Goal: Task Accomplishment & Management: Manage account settings

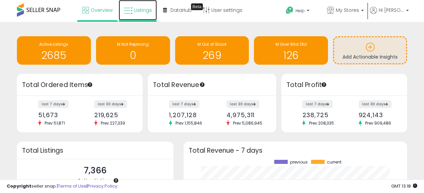
click at [136, 11] on span "Listings" at bounding box center [143, 10] width 18 height 7
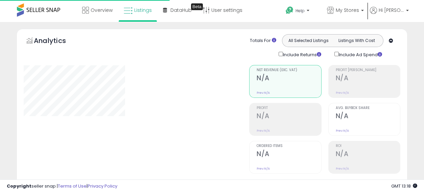
select select "**"
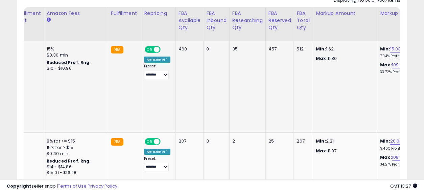
scroll to position [0, 1296]
drag, startPoint x: 172, startPoint y: 72, endPoint x: 319, endPoint y: 90, distance: 148.7
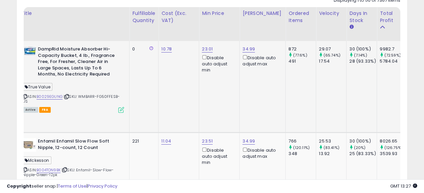
scroll to position [0, 0]
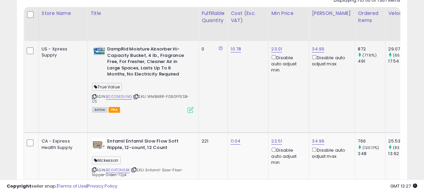
drag, startPoint x: 272, startPoint y: 90, endPoint x: 46, endPoint y: 94, distance: 226.0
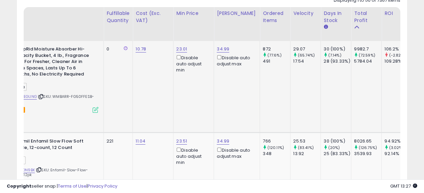
scroll to position [0, 144]
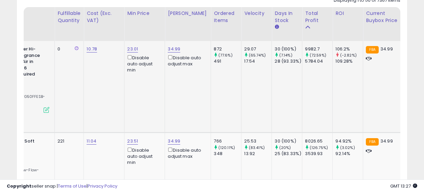
drag, startPoint x: 183, startPoint y: 76, endPoint x: 230, endPoint y: 76, distance: 47.7
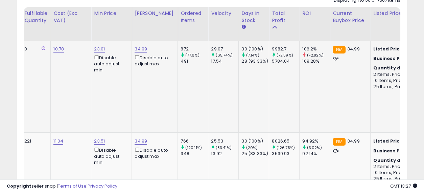
scroll to position [0, 0]
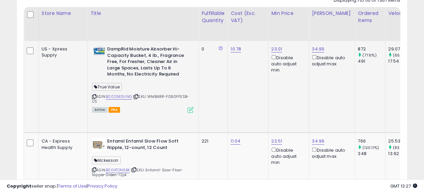
drag, startPoint x: 247, startPoint y: 82, endPoint x: 35, endPoint y: 100, distance: 213.2
click at [106, 95] on link "B0029EGUNG" at bounding box center [119, 97] width 26 height 6
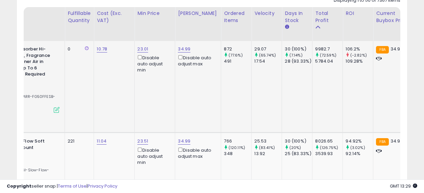
scroll to position [0, 162]
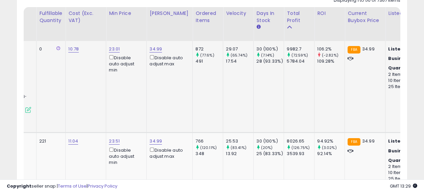
drag, startPoint x: 249, startPoint y: 84, endPoint x: 293, endPoint y: 90, distance: 44.8
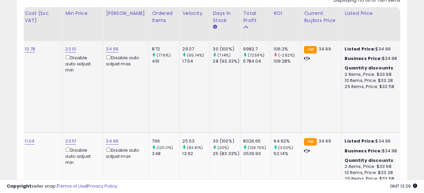
scroll to position [0, 0]
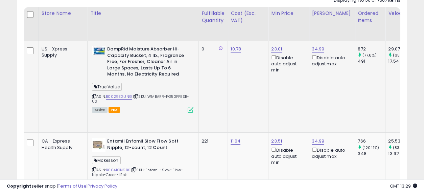
drag, startPoint x: 275, startPoint y: 83, endPoint x: 128, endPoint y: 84, distance: 146.5
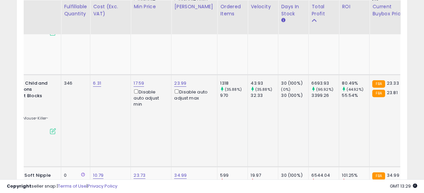
scroll to position [0, 158]
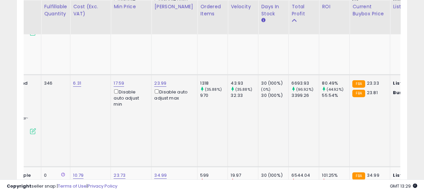
drag, startPoint x: 187, startPoint y: 71, endPoint x: 230, endPoint y: 74, distance: 42.4
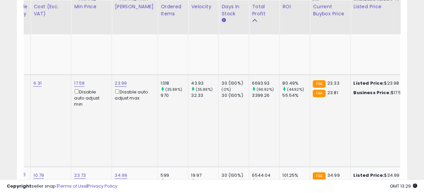
scroll to position [0, 0]
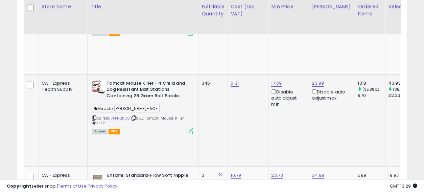
drag, startPoint x: 233, startPoint y: 76, endPoint x: 164, endPoint y: 76, distance: 69.0
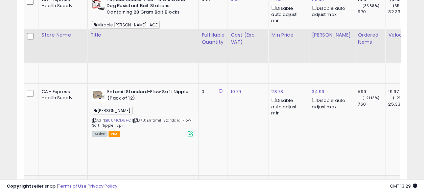
scroll to position [601, 0]
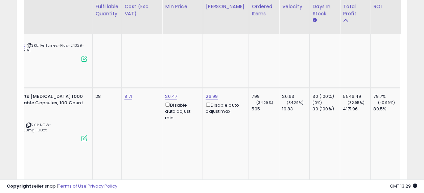
drag, startPoint x: 195, startPoint y: 87, endPoint x: 242, endPoint y: 92, distance: 47.3
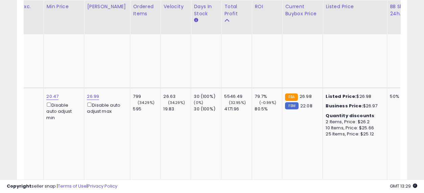
drag, startPoint x: 149, startPoint y: 84, endPoint x: 201, endPoint y: 88, distance: 52.6
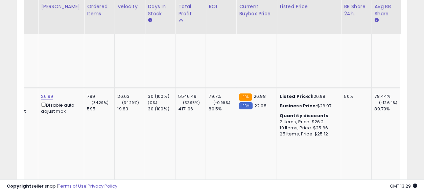
drag, startPoint x: 177, startPoint y: 84, endPoint x: 213, endPoint y: 89, distance: 36.9
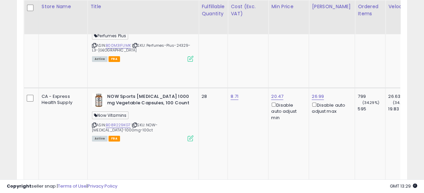
drag, startPoint x: 283, startPoint y: 78, endPoint x: 101, endPoint y: 76, distance: 181.7
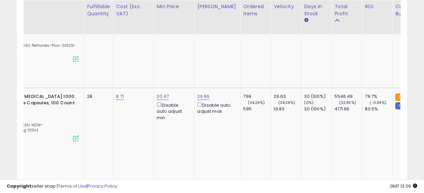
drag, startPoint x: 176, startPoint y: 78, endPoint x: 205, endPoint y: 80, distance: 28.8
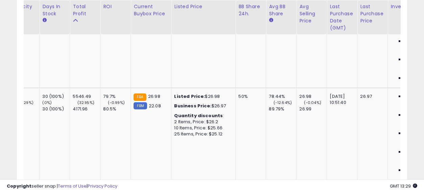
drag, startPoint x: 196, startPoint y: 79, endPoint x: 252, endPoint y: 79, distance: 56.8
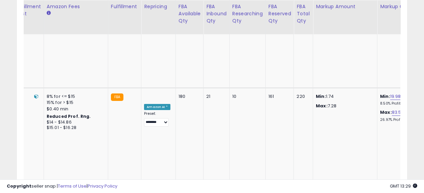
drag, startPoint x: 127, startPoint y: 68, endPoint x: 362, endPoint y: 81, distance: 235.8
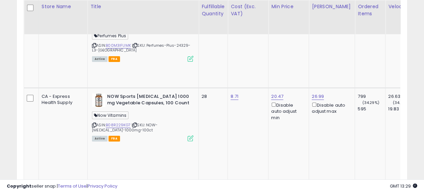
drag, startPoint x: 327, startPoint y: 82, endPoint x: 112, endPoint y: 83, distance: 215.1
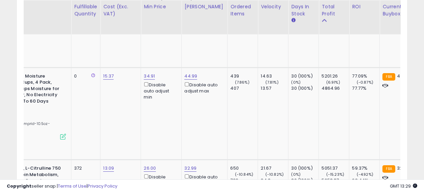
drag, startPoint x: 186, startPoint y: 99, endPoint x: 226, endPoint y: 107, distance: 40.8
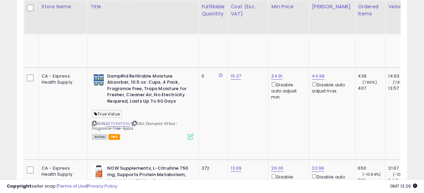
drag, startPoint x: 265, startPoint y: 104, endPoint x: 172, endPoint y: 104, distance: 92.4
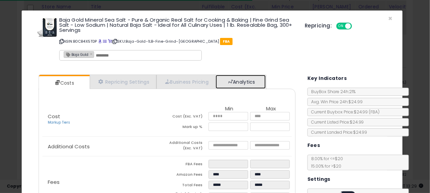
click at [236, 79] on link "Analytics" at bounding box center [240, 82] width 50 height 14
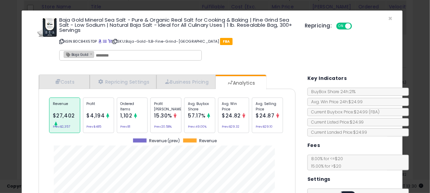
click at [0, 75] on div "× Close Baja Gold Mineral Sea Salt - Pure & Organic Real Salt for Cooking & Bak…" at bounding box center [215, 96] width 430 height 193
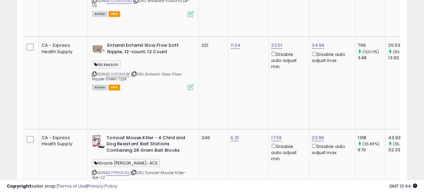
scroll to position [300, 0]
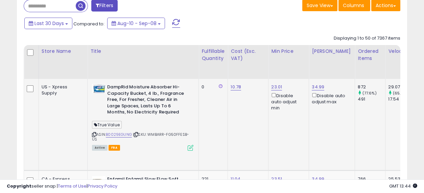
drag, startPoint x: 299, startPoint y: 109, endPoint x: 80, endPoint y: 85, distance: 219.8
click at [199, 114] on td "0" at bounding box center [213, 125] width 29 height 92
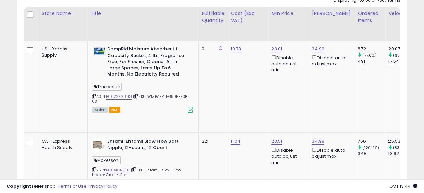
scroll to position [263, 0]
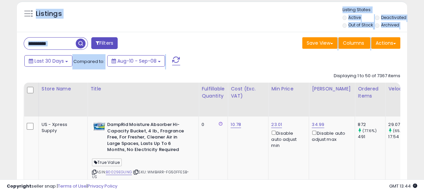
drag, startPoint x: 184, startPoint y: 62, endPoint x: 10, endPoint y: 16, distance: 179.9
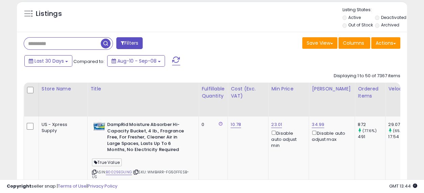
click at [52, 41] on input "text" at bounding box center [62, 44] width 77 height 12
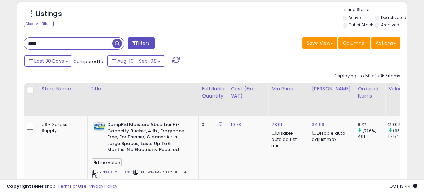
type input "*********"
click at [122, 44] on span "button" at bounding box center [117, 44] width 10 height 10
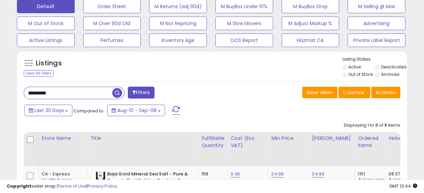
scroll to position [213, 0]
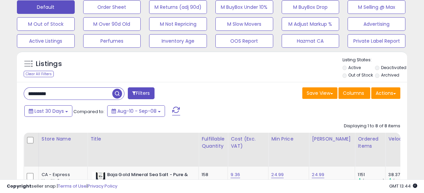
click at [47, 94] on input "*********" at bounding box center [68, 94] width 88 height 12
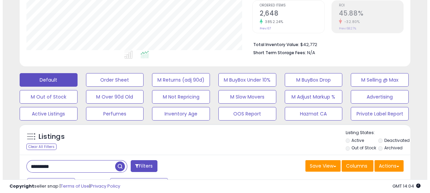
scroll to position [138, 0]
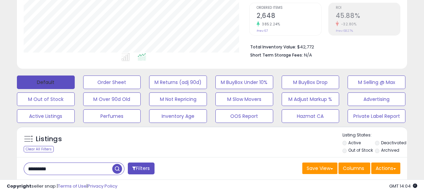
click at [46, 80] on button "Default" at bounding box center [46, 82] width 58 height 14
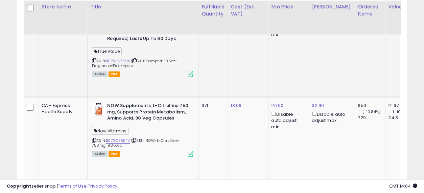
scroll to position [964, 0]
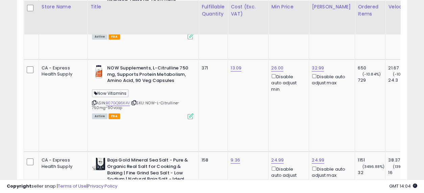
drag, startPoint x: 198, startPoint y: 84, endPoint x: 264, endPoint y: 87, distance: 66.3
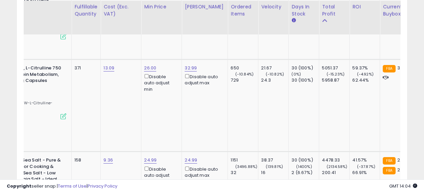
scroll to position [0, 0]
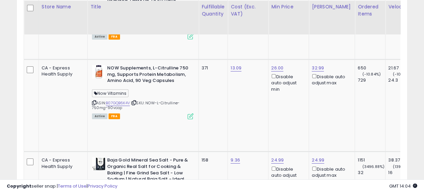
drag, startPoint x: 269, startPoint y: 90, endPoint x: 182, endPoint y: 91, distance: 86.6
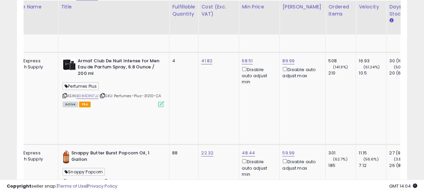
scroll to position [0, 57]
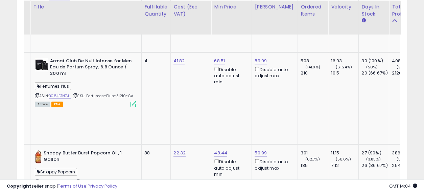
drag, startPoint x: 172, startPoint y: 116, endPoint x: 220, endPoint y: 117, distance: 47.7
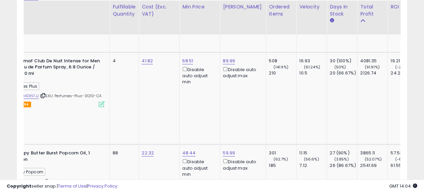
scroll to position [0, 113]
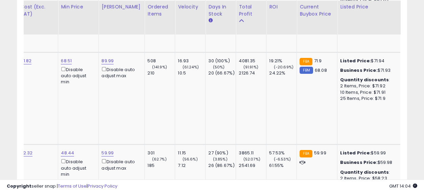
drag, startPoint x: 146, startPoint y: 123, endPoint x: 208, endPoint y: 120, distance: 62.0
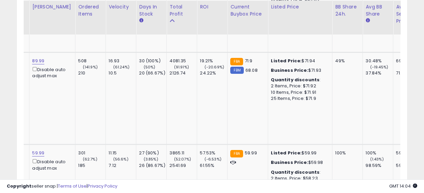
drag, startPoint x: 221, startPoint y: 119, endPoint x: 243, endPoint y: 119, distance: 22.0
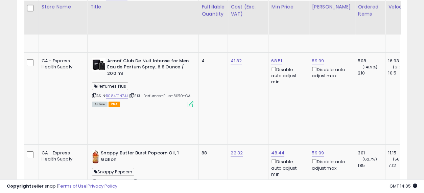
drag, startPoint x: 281, startPoint y: 111, endPoint x: 158, endPoint y: 108, distance: 122.8
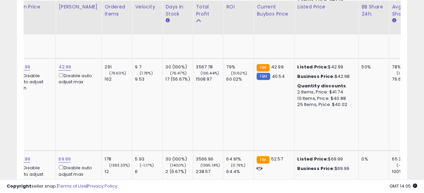
drag, startPoint x: 177, startPoint y: 89, endPoint x: 229, endPoint y: 95, distance: 52.1
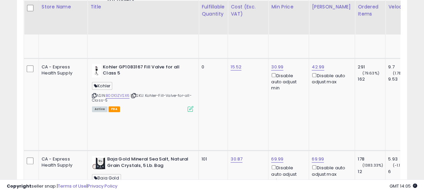
drag, startPoint x: 254, startPoint y: 95, endPoint x: 84, endPoint y: 95, distance: 170.2
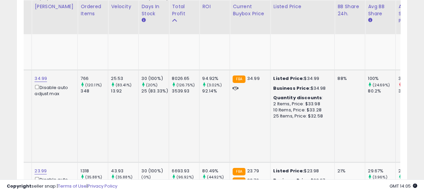
drag, startPoint x: 191, startPoint y: 87, endPoint x: 238, endPoint y: 98, distance: 48.9
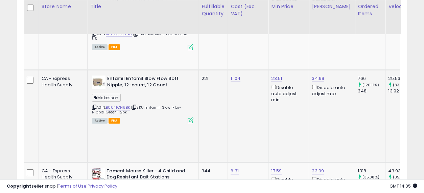
drag, startPoint x: 297, startPoint y: 98, endPoint x: 210, endPoint y: 95, distance: 86.7
click at [117, 98] on div "ASIN: B004TON9BK | SKU: Enfamil-Slow-Flow-Nipple-Green-12pk Active FBA" at bounding box center [142, 98] width 101 height 47
click at [132, 105] on icon at bounding box center [134, 107] width 4 height 4
click at [106, 105] on link "B004TON9BK" at bounding box center [118, 108] width 24 height 6
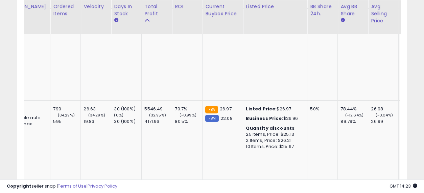
scroll to position [0, 433]
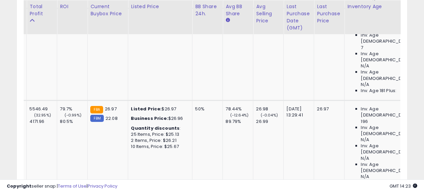
drag, startPoint x: 201, startPoint y: 91, endPoint x: 264, endPoint y: 98, distance: 64.0
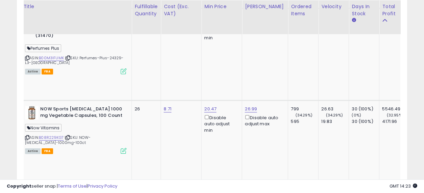
scroll to position [0, 0]
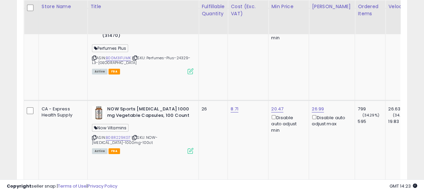
drag, startPoint x: 283, startPoint y: 103, endPoint x: 185, endPoint y: 90, distance: 98.7
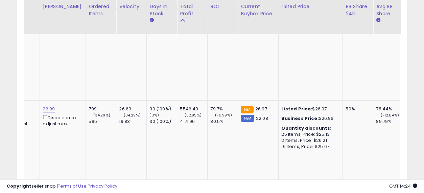
scroll to position [0, 306]
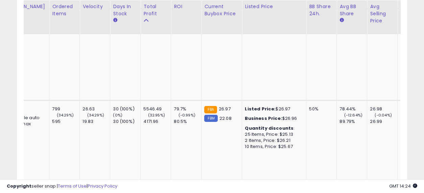
drag, startPoint x: 184, startPoint y: 93, endPoint x: 234, endPoint y: 101, distance: 51.0
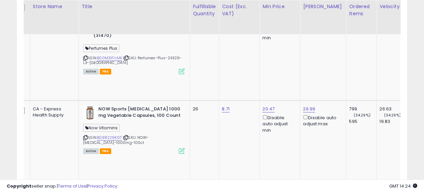
drag, startPoint x: 252, startPoint y: 95, endPoint x: 185, endPoint y: 96, distance: 67.3
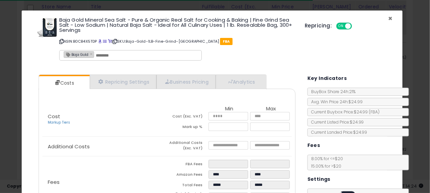
click at [388, 18] on span "×" at bounding box center [390, 19] width 4 height 10
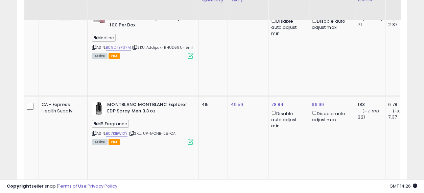
scroll to position [1228, 0]
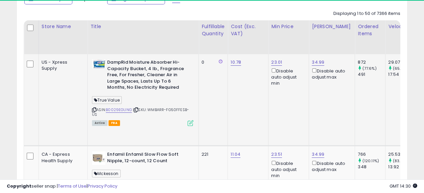
scroll to position [363, 0]
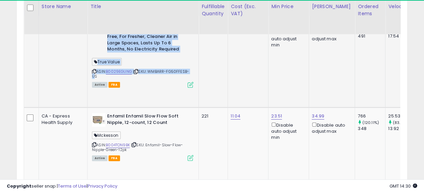
drag, startPoint x: 166, startPoint y: 71, endPoint x: 62, endPoint y: 60, distance: 104.8
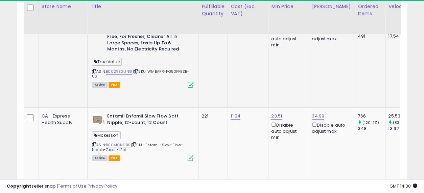
click at [228, 68] on td "10.78" at bounding box center [248, 62] width 41 height 92
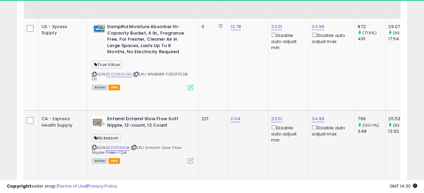
scroll to position [288, 0]
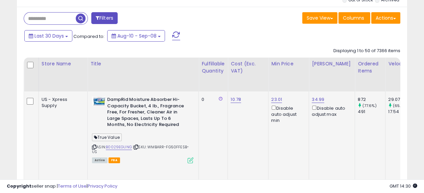
drag, startPoint x: 259, startPoint y: 120, endPoint x: 238, endPoint y: 99, distance: 29.4
click at [233, 100] on div "10.78" at bounding box center [247, 99] width 32 height 6
drag, startPoint x: 257, startPoint y: 121, endPoint x: 227, endPoint y: 99, distance: 37.0
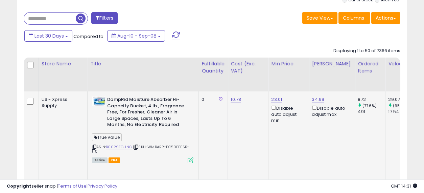
click at [271, 119] on div "Disable auto adjust min" at bounding box center [287, 113] width 32 height 19
drag, startPoint x: 259, startPoint y: 119, endPoint x: 241, endPoint y: 98, distance: 28.5
click at [271, 120] on div "Disable auto adjust min" at bounding box center [287, 113] width 32 height 19
drag, startPoint x: 259, startPoint y: 120, endPoint x: 243, endPoint y: 98, distance: 27.3
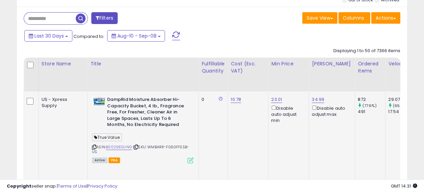
click at [237, 110] on td "10.78" at bounding box center [248, 137] width 41 height 92
drag, startPoint x: 301, startPoint y: 119, endPoint x: 238, endPoint y: 98, distance: 66.1
click at [228, 121] on td "10.78" at bounding box center [248, 137] width 41 height 92
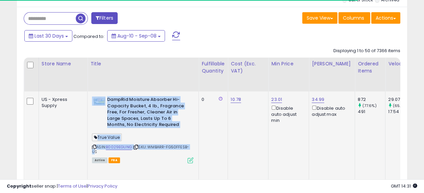
drag, startPoint x: 165, startPoint y: 146, endPoint x: 82, endPoint y: 100, distance: 95.1
click at [90, 100] on div "DampRid Moisture Absorber Hi-Capacity Bucket, 4 lb., Fragrance Free, For Freshe…" at bounding box center [141, 129] width 103 height 66
click at [147, 123] on b "DampRid Moisture Absorber Hi-Capacity Bucket, 4 lb., Fragrance Free, For Freshe…" at bounding box center [148, 112] width 82 height 33
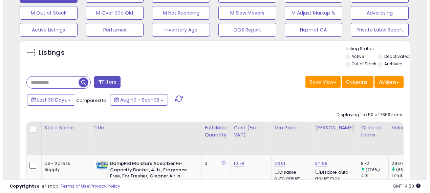
scroll to position [213, 0]
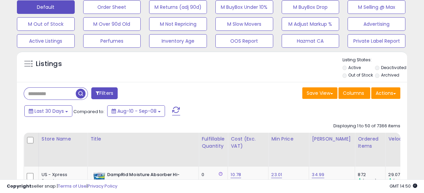
click at [55, 93] on input "text" at bounding box center [50, 94] width 52 height 12
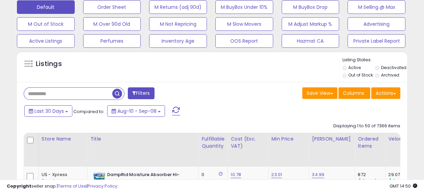
paste input "**********"
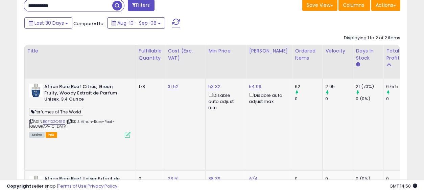
scroll to position [0, 69]
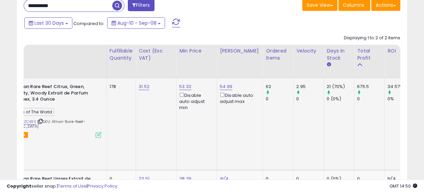
drag, startPoint x: 200, startPoint y: 112, endPoint x: 242, endPoint y: 117, distance: 42.3
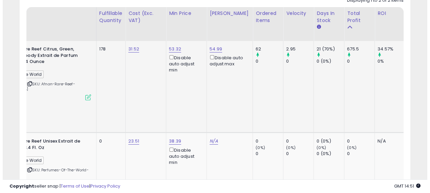
scroll to position [0, 0]
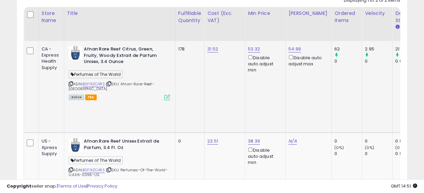
drag, startPoint x: 243, startPoint y: 91, endPoint x: 151, endPoint y: 84, distance: 93.0
click at [93, 82] on link "B0F1XZC4RS" at bounding box center [94, 84] width 22 height 6
click at [166, 94] on icon at bounding box center [167, 97] width 6 height 6
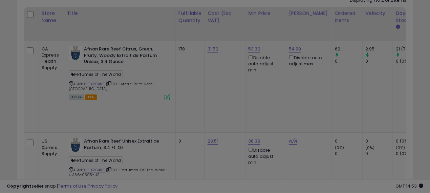
scroll to position [139, 229]
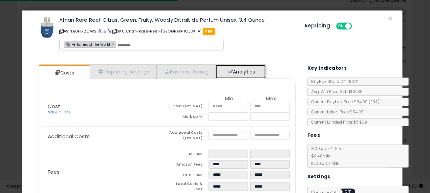
click at [253, 72] on link "Analytics" at bounding box center [240, 72] width 50 height 14
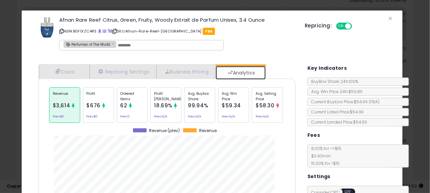
scroll to position [38, 0]
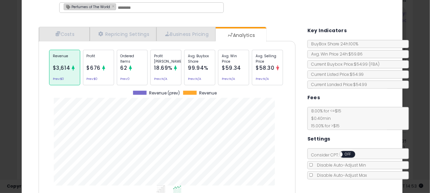
click at [135, 62] on p "Ordered Items" at bounding box center [132, 58] width 24 height 10
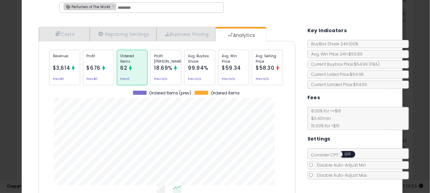
scroll to position [207, 267]
click at [201, 57] on p "Avg. Buybox Share" at bounding box center [200, 58] width 24 height 10
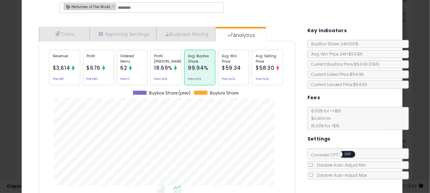
click at [228, 58] on p "Avg. Win Price" at bounding box center [234, 58] width 24 height 10
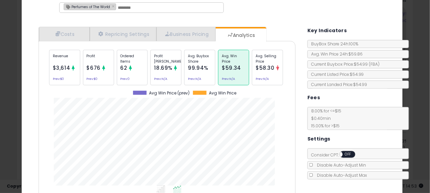
click at [4, 49] on div "× Close Afnan Rare Reef Citrus, Green, Fruity, Woody Extrait de Parfum Unisex, …" at bounding box center [215, 96] width 430 height 193
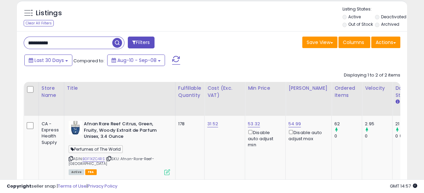
scroll to position [263, 0]
click at [77, 44] on input "**********" at bounding box center [68, 43] width 88 height 12
paste input "**********"
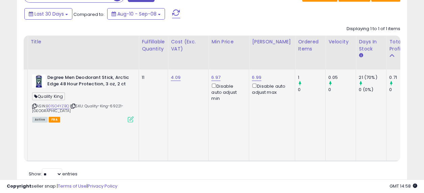
scroll to position [0, 112]
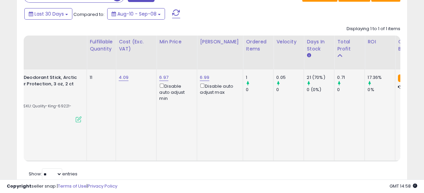
drag, startPoint x: 185, startPoint y: 103, endPoint x: 240, endPoint y: 113, distance: 55.6
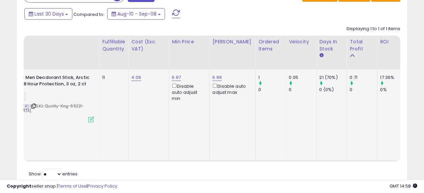
scroll to position [0, 0]
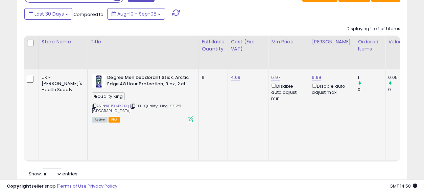
drag, startPoint x: 262, startPoint y: 115, endPoint x: 112, endPoint y: 110, distance: 150.0
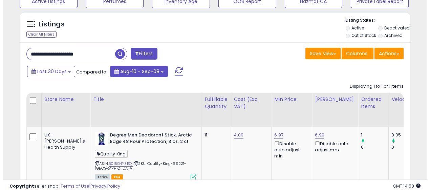
scroll to position [234, 0]
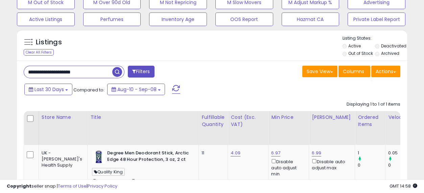
click at [96, 70] on input "**********" at bounding box center [68, 72] width 88 height 12
paste input "text"
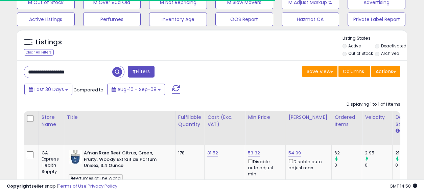
scroll to position [139, 226]
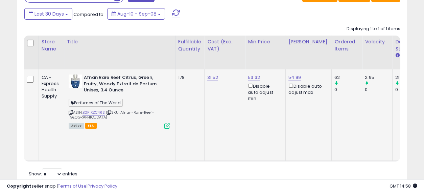
drag, startPoint x: 304, startPoint y: 101, endPoint x: 73, endPoint y: 79, distance: 232.0
click at [210, 97] on td "31.52" at bounding box center [225, 115] width 41 height 92
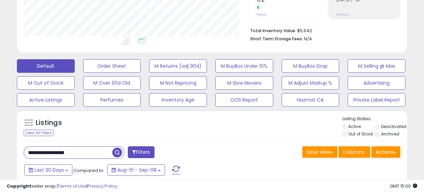
scroll to position [234, 0]
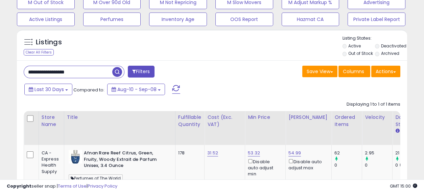
click at [93, 74] on input "**********" at bounding box center [68, 72] width 88 height 12
paste input "**********"
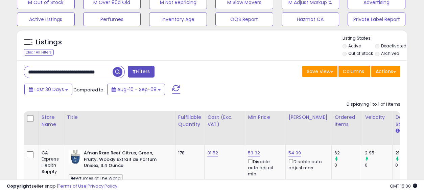
type input "**********"
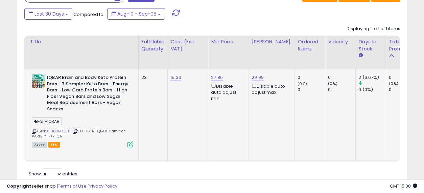
scroll to position [0, 86]
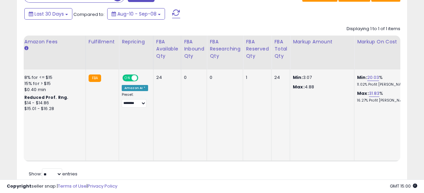
drag, startPoint x: 169, startPoint y: 111, endPoint x: 388, endPoint y: 92, distance: 220.1
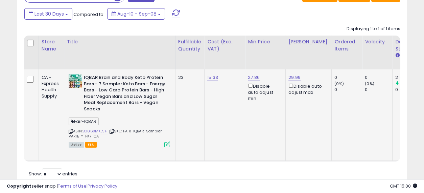
drag, startPoint x: 333, startPoint y: 115, endPoint x: 126, endPoint y: 114, distance: 206.4
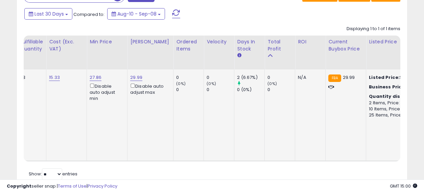
drag, startPoint x: 176, startPoint y: 114, endPoint x: 230, endPoint y: 118, distance: 53.9
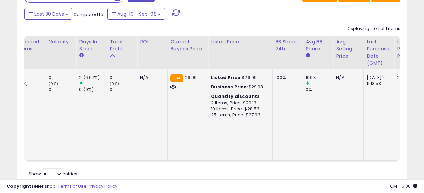
drag, startPoint x: 180, startPoint y: 118, endPoint x: 232, endPoint y: 122, distance: 52.2
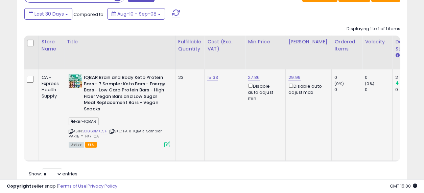
drag, startPoint x: 332, startPoint y: 109, endPoint x: 107, endPoint y: 109, distance: 225.0
click at [100, 130] on link "B086XMKL5H" at bounding box center [95, 131] width 25 height 6
click at [112, 130] on icon at bounding box center [112, 131] width 4 height 4
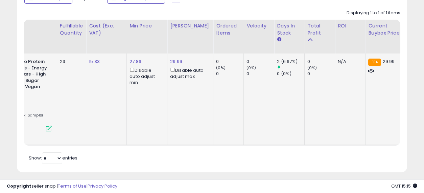
scroll to position [0, 147]
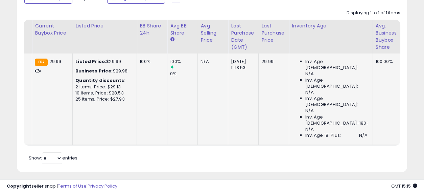
drag, startPoint x: 191, startPoint y: 88, endPoint x: 245, endPoint y: 93, distance: 54.3
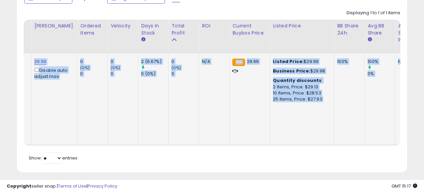
scroll to position [0, 178]
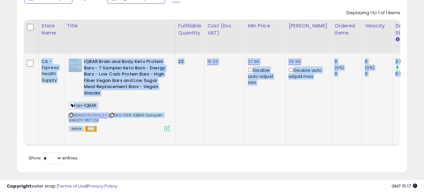
drag, startPoint x: 358, startPoint y: 82, endPoint x: 24, endPoint y: 63, distance: 334.1
click at [219, 93] on td "15.33" at bounding box center [225, 99] width 41 height 92
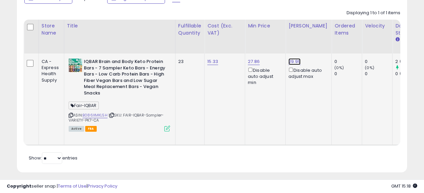
drag, startPoint x: 290, startPoint y: 59, endPoint x: 283, endPoint y: 54, distance: 8.5
click at [290, 59] on link "29.99" at bounding box center [295, 61] width 12 height 7
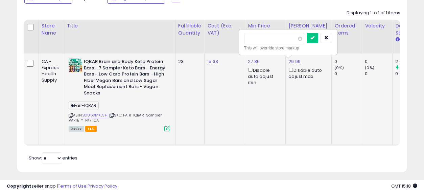
click at [251, 36] on input "*****" at bounding box center [274, 39] width 60 height 12
type input "*****"
click button "submit" at bounding box center [313, 38] width 12 height 10
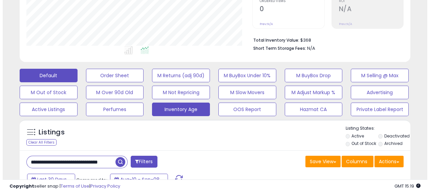
scroll to position [138, 0]
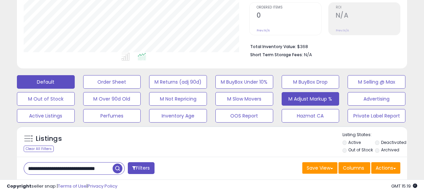
click at [298, 99] on button "M Adjust Markup %" at bounding box center [311, 99] width 58 height 14
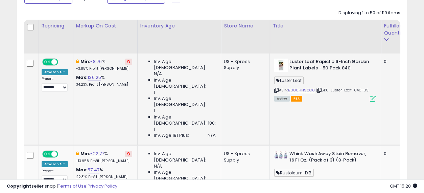
scroll to position [288, 0]
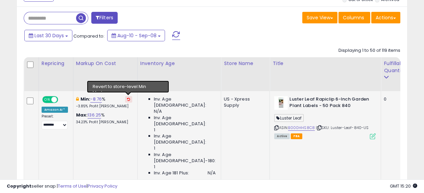
click at [128, 98] on icon at bounding box center [128, 98] width 3 height 3
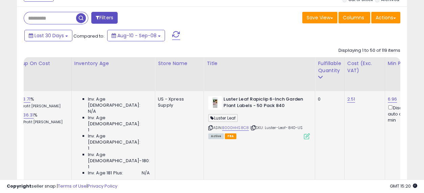
scroll to position [0, 109]
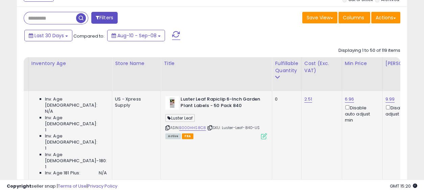
drag, startPoint x: 191, startPoint y: 138, endPoint x: 217, endPoint y: 139, distance: 26.4
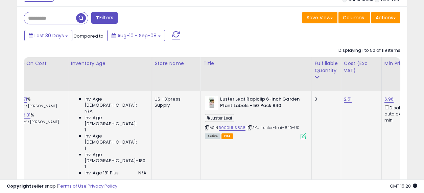
scroll to position [0, 0]
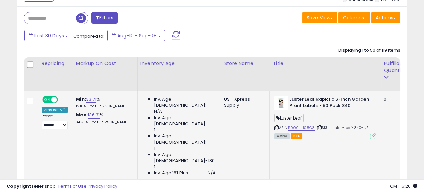
drag, startPoint x: 286, startPoint y: 133, endPoint x: 199, endPoint y: 123, distance: 87.5
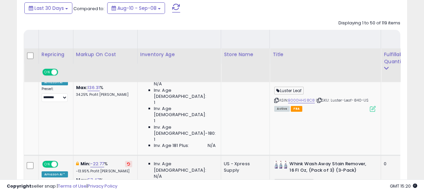
scroll to position [363, 0]
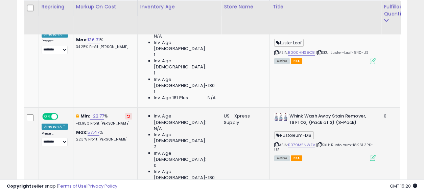
click at [128, 114] on icon at bounding box center [128, 115] width 3 height 3
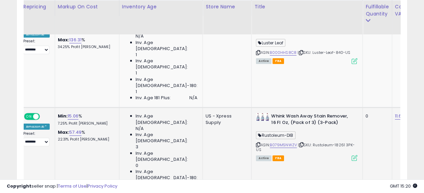
scroll to position [0, 124]
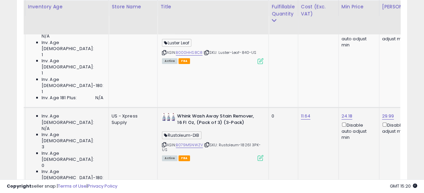
drag, startPoint x: 141, startPoint y: 127, endPoint x: 189, endPoint y: 130, distance: 47.8
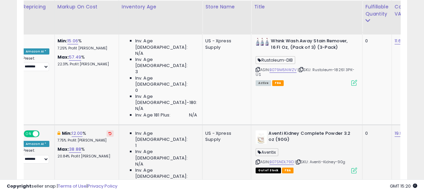
scroll to position [0, 0]
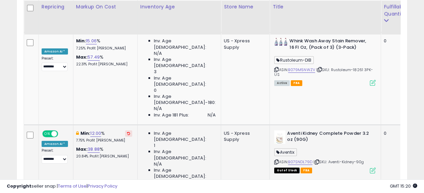
drag, startPoint x: 292, startPoint y: 107, endPoint x: 218, endPoint y: 106, distance: 73.7
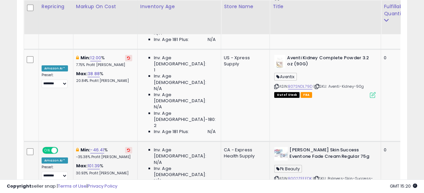
scroll to position [0, 37]
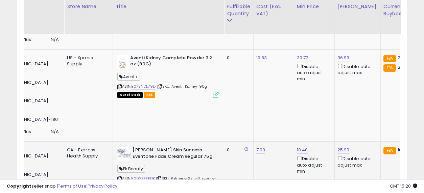
drag, startPoint x: 168, startPoint y: 106, endPoint x: 216, endPoint y: 111, distance: 47.7
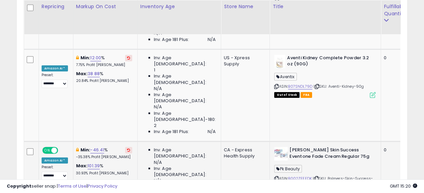
drag, startPoint x: 267, startPoint y: 111, endPoint x: 168, endPoint y: 111, distance: 98.1
click at [127, 148] on icon at bounding box center [128, 149] width 3 height 3
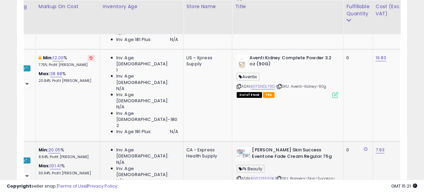
drag, startPoint x: 136, startPoint y: 108, endPoint x: 194, endPoint y: 112, distance: 58.0
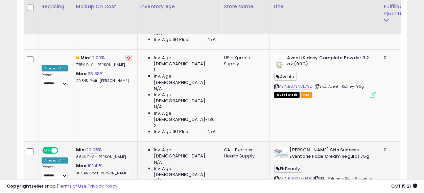
drag, startPoint x: 230, startPoint y: 115, endPoint x: 80, endPoint y: 109, distance: 150.3
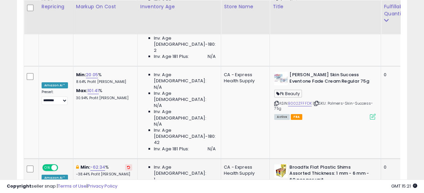
click at [130, 164] on button at bounding box center [128, 167] width 7 height 6
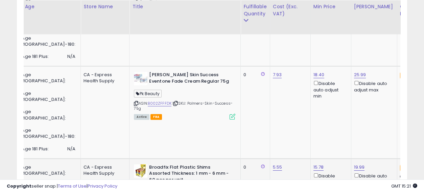
drag, startPoint x: 152, startPoint y: 98, endPoint x: 199, endPoint y: 103, distance: 47.3
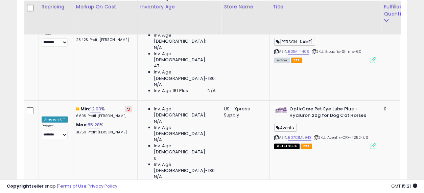
drag, startPoint x: 281, startPoint y: 88, endPoint x: 202, endPoint y: 87, distance: 79.2
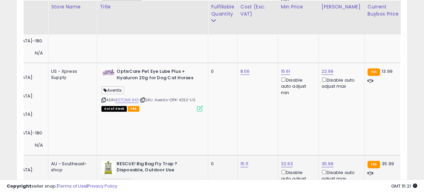
drag, startPoint x: 136, startPoint y: 112, endPoint x: 179, endPoint y: 113, distance: 43.0
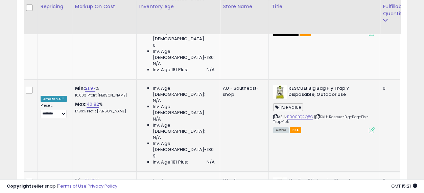
drag, startPoint x: 235, startPoint y: 106, endPoint x: 137, endPoint y: 103, distance: 98.2
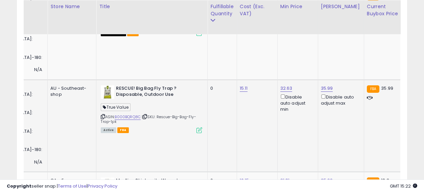
drag, startPoint x: 149, startPoint y: 108, endPoint x: 192, endPoint y: 111, distance: 43.7
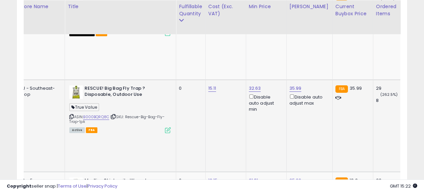
click at [253, 52] on input "*****" at bounding box center [250, 53] width 60 height 12
type input "*****"
click button "submit" at bounding box center [288, 52] width 12 height 10
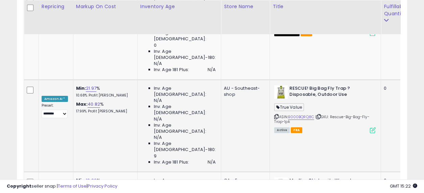
drag, startPoint x: 265, startPoint y: 104, endPoint x: 189, endPoint y: 95, distance: 76.4
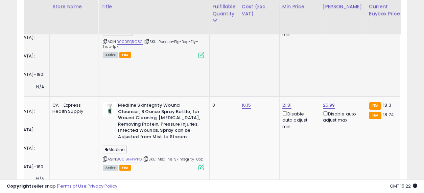
drag, startPoint x: 126, startPoint y: 110, endPoint x: 188, endPoint y: 112, distance: 62.6
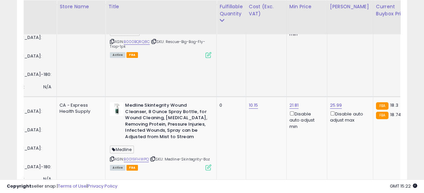
drag, startPoint x: 230, startPoint y: 108, endPoint x: 189, endPoint y: 107, distance: 41.6
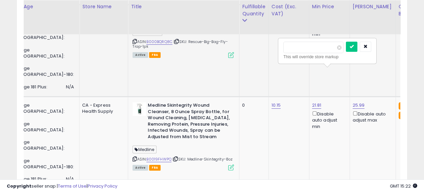
click at [292, 48] on input "*****" at bounding box center [313, 48] width 60 height 12
type input "*****"
click button "submit" at bounding box center [352, 47] width 12 height 10
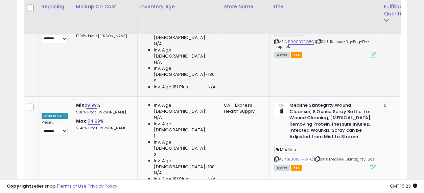
drag, startPoint x: 284, startPoint y: 99, endPoint x: 201, endPoint y: 93, distance: 83.1
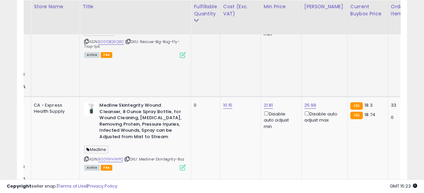
drag, startPoint x: 142, startPoint y: 101, endPoint x: 201, endPoint y: 101, distance: 58.5
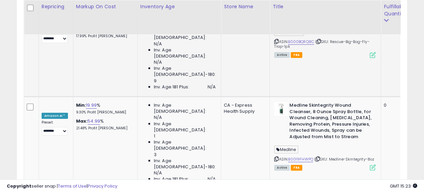
drag, startPoint x: 281, startPoint y: 104, endPoint x: 214, endPoint y: 108, distance: 67.1
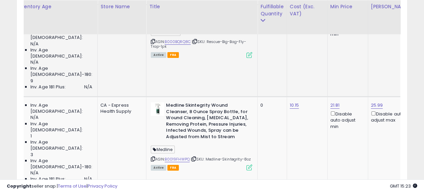
drag, startPoint x: 321, startPoint y: 94, endPoint x: 368, endPoint y: 94, distance: 47.0
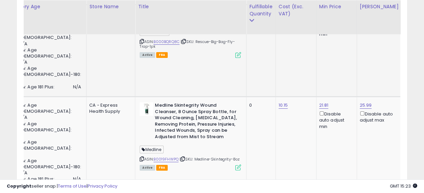
click at [284, 45] on input "*****" at bounding box center [280, 48] width 60 height 12
type input "**"
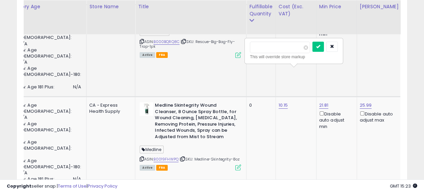
click button "submit" at bounding box center [319, 47] width 12 height 10
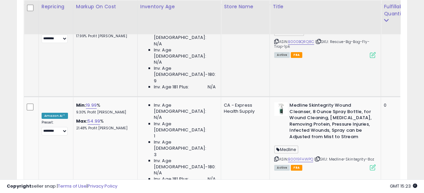
drag, startPoint x: 261, startPoint y: 94, endPoint x: 150, endPoint y: 101, distance: 110.8
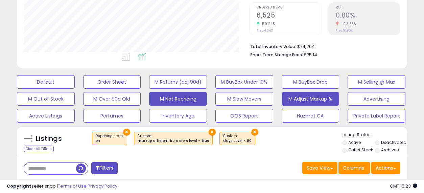
click at [176, 99] on button "M Not Repricing" at bounding box center [178, 99] width 58 height 14
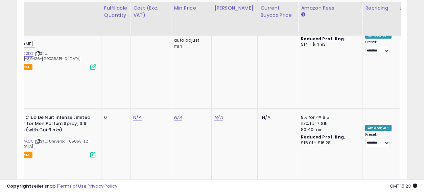
drag, startPoint x: 207, startPoint y: 143, endPoint x: 251, endPoint y: 148, distance: 43.6
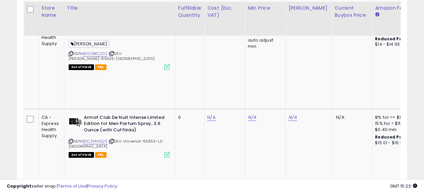
drag, startPoint x: 306, startPoint y: 141, endPoint x: 228, endPoint y: 137, distance: 78.9
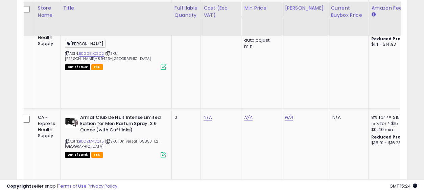
scroll to position [0, 21]
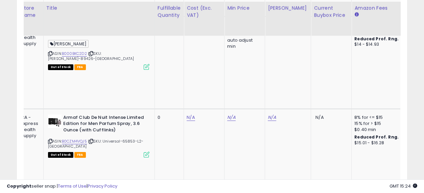
drag, startPoint x: 270, startPoint y: 135, endPoint x: 298, endPoint y: 144, distance: 29.7
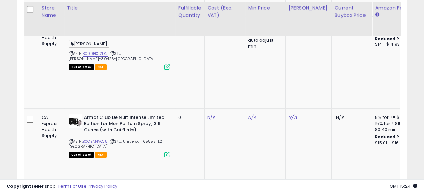
drag, startPoint x: 298, startPoint y: 144, endPoint x: 257, endPoint y: 139, distance: 41.8
click at [268, 80] on input "number" at bounding box center [272, 83] width 60 height 12
type input "*****"
click button "submit" at bounding box center [311, 82] width 12 height 10
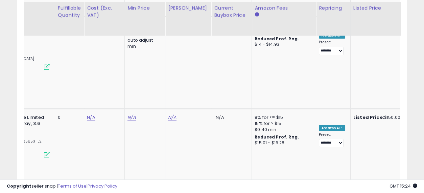
drag, startPoint x: 249, startPoint y: 133, endPoint x: 297, endPoint y: 132, distance: 48.4
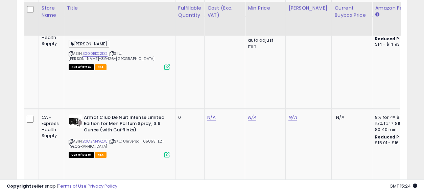
drag, startPoint x: 278, startPoint y: 140, endPoint x: 176, endPoint y: 138, distance: 102.5
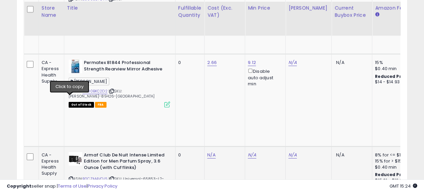
click at [70, 177] on icon at bounding box center [71, 179] width 4 height 4
click at [209, 152] on link "N/A" at bounding box center [211, 155] width 8 height 7
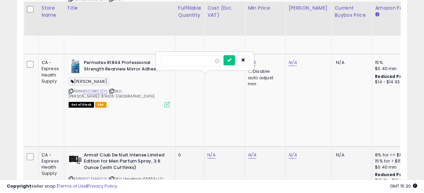
click at [201, 58] on input "number" at bounding box center [191, 61] width 60 height 12
type input "****"
click button "submit" at bounding box center [230, 60] width 12 height 10
click at [91, 176] on link "B0CZM4VQJ5" at bounding box center [95, 179] width 25 height 6
click at [293, 152] on link "N/A" at bounding box center [293, 155] width 8 height 7
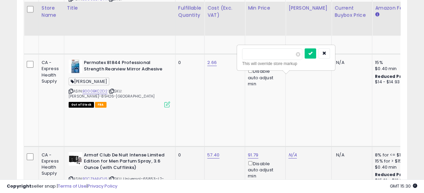
click at [273, 49] on input "number" at bounding box center [272, 54] width 60 height 12
type input "******"
click button "submit" at bounding box center [311, 53] width 12 height 10
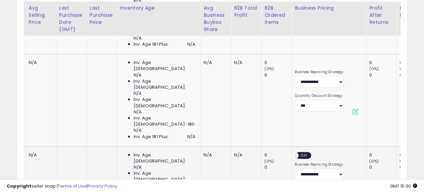
scroll to position [0, 1330]
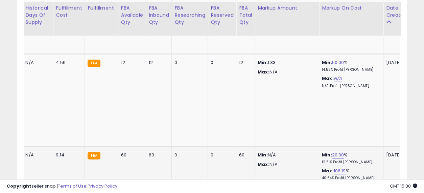
drag, startPoint x: 243, startPoint y: 90, endPoint x: 394, endPoint y: 88, distance: 150.6
drag, startPoint x: 372, startPoint y: 95, endPoint x: 225, endPoint y: 94, distance: 147.5
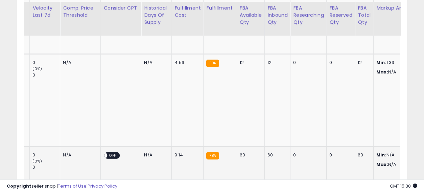
scroll to position [0, 1162]
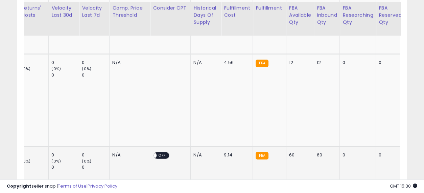
drag, startPoint x: 281, startPoint y: 107, endPoint x: 211, endPoint y: 100, distance: 70.0
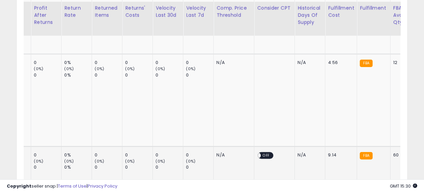
scroll to position [0, 1043]
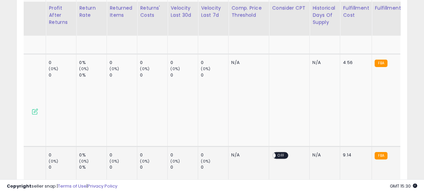
drag, startPoint x: 280, startPoint y: 106, endPoint x: 238, endPoint y: 104, distance: 42.7
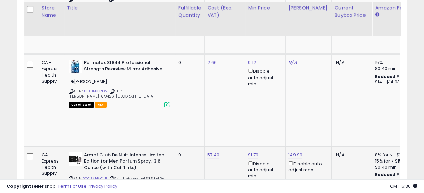
drag, startPoint x: 319, startPoint y: 105, endPoint x: 141, endPoint y: 103, distance: 177.9
click at [292, 152] on link "149.99" at bounding box center [296, 155] width 14 height 7
click at [254, 51] on input "******" at bounding box center [275, 54] width 60 height 12
type input "******"
click button "submit" at bounding box center [314, 53] width 12 height 10
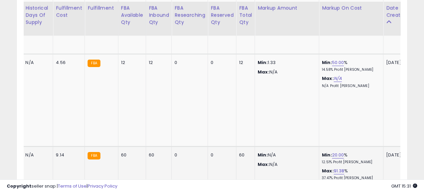
drag, startPoint x: 195, startPoint y: 96, endPoint x: 396, endPoint y: 98, distance: 202.0
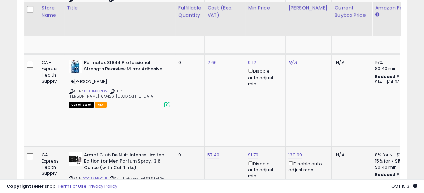
drag, startPoint x: 351, startPoint y: 113, endPoint x: 156, endPoint y: 105, distance: 195.3
click at [69, 177] on icon at bounding box center [71, 179] width 4 height 4
click at [70, 177] on icon at bounding box center [71, 179] width 4 height 4
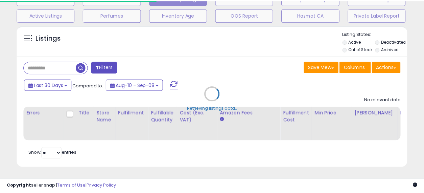
scroll to position [244, 0]
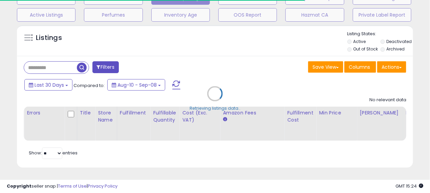
select select "**"
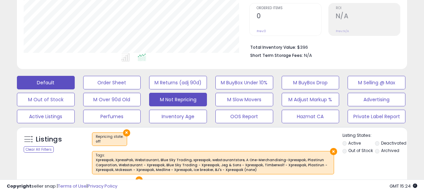
scroll to position [131, 0]
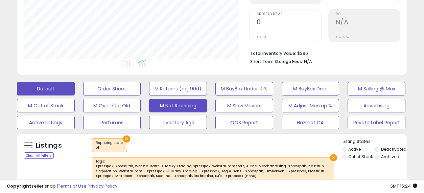
click at [47, 88] on button "Default" at bounding box center [46, 89] width 58 height 14
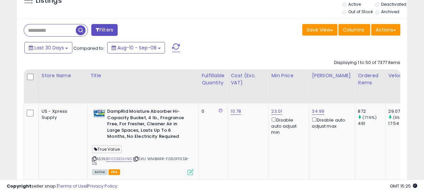
scroll to position [281, 0]
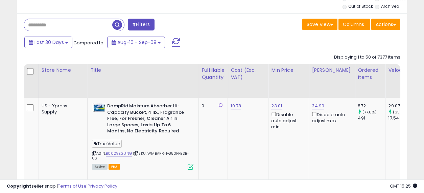
click at [52, 27] on input "text" at bounding box center [68, 25] width 88 height 12
paste input "**********"
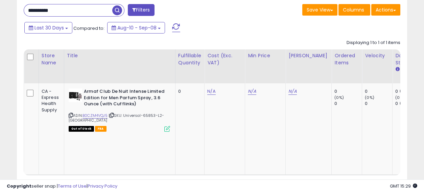
scroll to position [310, 0]
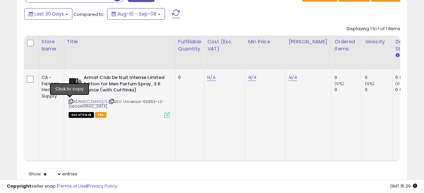
click at [70, 101] on icon at bounding box center [71, 101] width 4 height 4
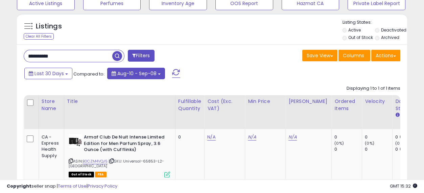
scroll to position [234, 0]
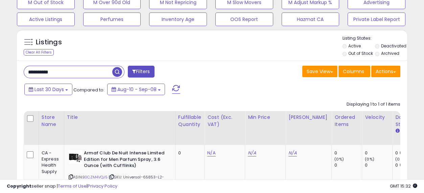
click at [84, 71] on input "**********" at bounding box center [68, 72] width 88 height 12
paste input "**********"
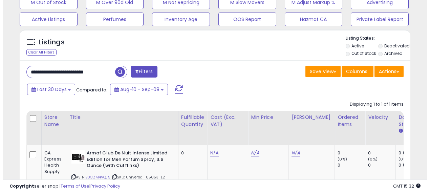
scroll to position [0, 3]
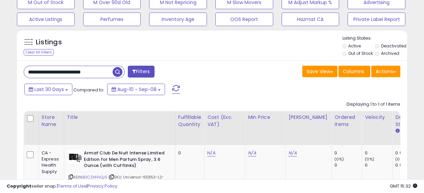
type input "**********"
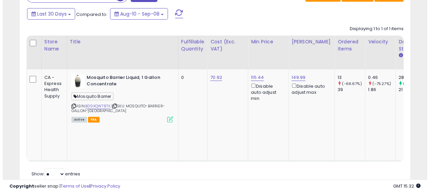
scroll to position [0, 0]
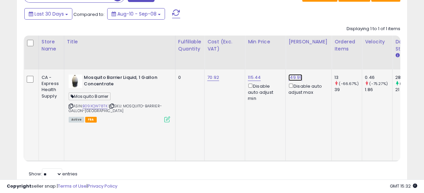
click at [292, 75] on link "149.99" at bounding box center [296, 77] width 14 height 7
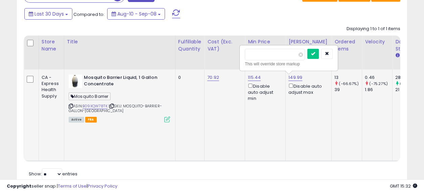
click at [255, 53] on input "******" at bounding box center [275, 55] width 60 height 12
type input "******"
click button "submit" at bounding box center [314, 54] width 12 height 10
click at [333, 54] on button "button" at bounding box center [327, 54] width 12 height 10
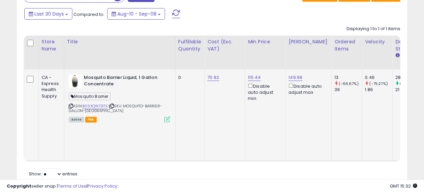
click at [167, 119] on icon at bounding box center [167, 119] width 6 height 6
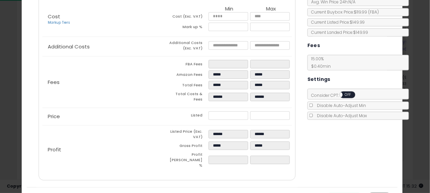
scroll to position [95, 0]
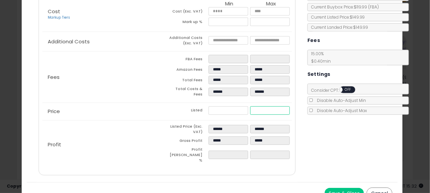
click at [254, 107] on input "******" at bounding box center [270, 110] width 40 height 8
type input "****"
type input "*****"
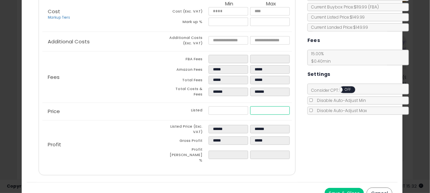
type input "******"
type input "*****"
type input "******"
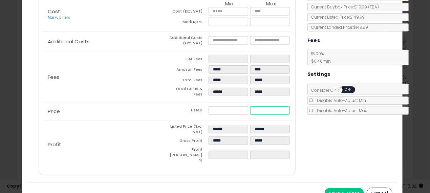
type input "******"
type input "*****"
type input "******"
type input "*****"
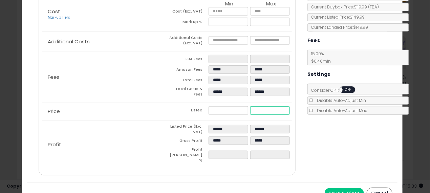
type input "*****"
drag, startPoint x: 308, startPoint y: 133, endPoint x: 313, endPoint y: 133, distance: 4.8
click at [308, 133] on div "Costs Repricing Settings Business Pricing Analytics Cost" at bounding box center [212, 73] width 371 height 218
click at [341, 188] on button "Save & Close" at bounding box center [343, 193] width 39 height 11
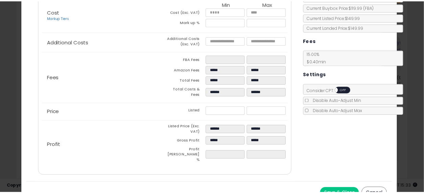
scroll to position [0, 0]
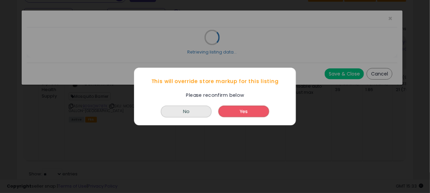
click at [237, 111] on button "Yes" at bounding box center [243, 112] width 51 height 12
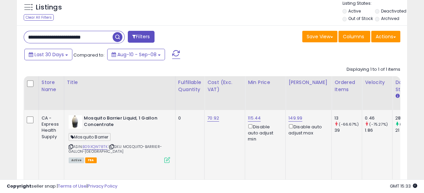
scroll to position [234, 0]
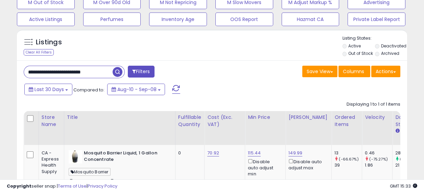
click at [118, 71] on span "button" at bounding box center [118, 72] width 10 height 10
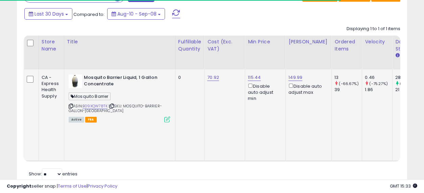
scroll to position [139, 226]
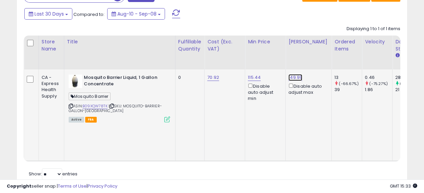
click at [294, 76] on link "149.99" at bounding box center [296, 77] width 14 height 7
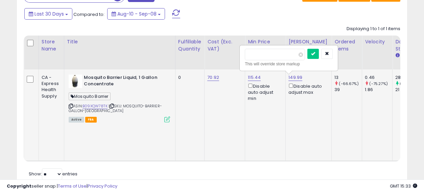
click at [254, 53] on input "******" at bounding box center [275, 55] width 60 height 12
type input "******"
click button "submit" at bounding box center [314, 54] width 12 height 10
click at [315, 54] on icon "submit" at bounding box center [313, 53] width 4 height 4
drag, startPoint x: 323, startPoint y: 53, endPoint x: 339, endPoint y: 88, distance: 38.3
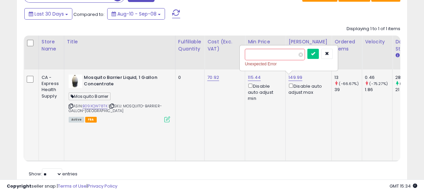
click at [343, 100] on td "13 (-66.67%) 39" at bounding box center [347, 115] width 30 height 92
click at [315, 52] on icon "submit" at bounding box center [313, 53] width 4 height 4
click at [70, 104] on icon at bounding box center [71, 106] width 4 height 4
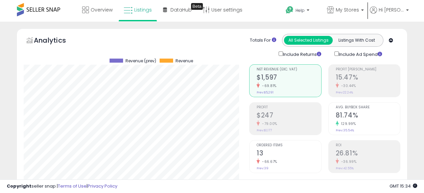
scroll to position [0, 0]
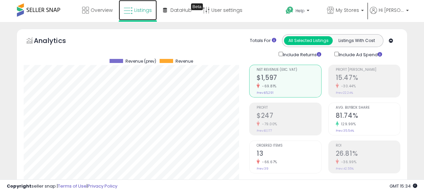
click at [141, 9] on span "Listings" at bounding box center [143, 10] width 18 height 7
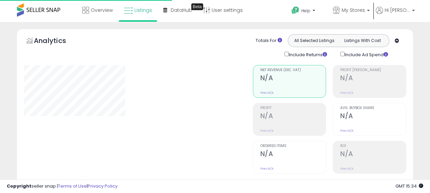
select select "**"
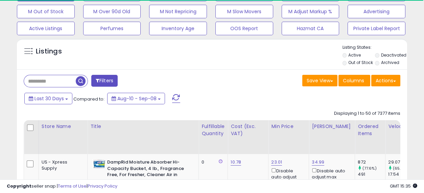
scroll to position [263, 0]
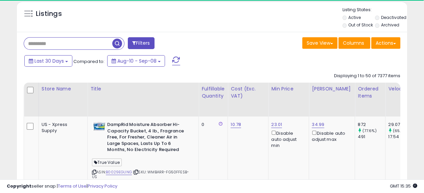
click at [49, 42] on input "text" at bounding box center [68, 44] width 88 height 12
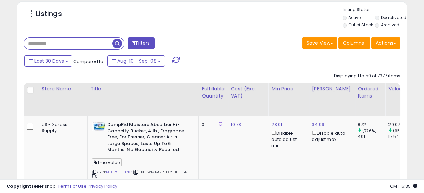
paste input "**********"
type input "**********"
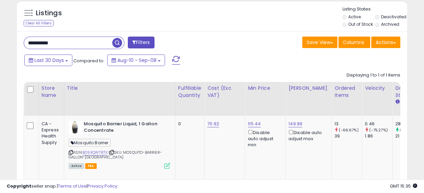
scroll to position [288, 0]
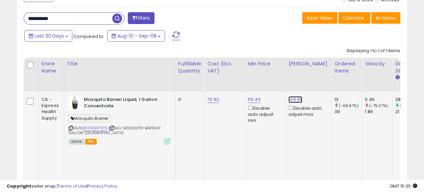
click at [293, 100] on link "149.99" at bounding box center [296, 99] width 14 height 7
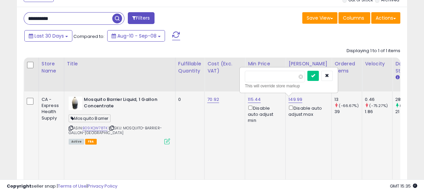
click at [254, 74] on input "******" at bounding box center [275, 77] width 60 height 12
type input "******"
click button "submit" at bounding box center [314, 76] width 12 height 10
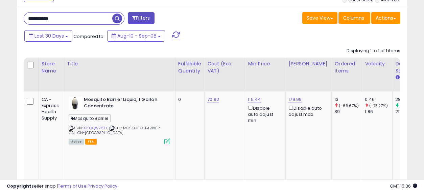
click at [86, 18] on input "**********" at bounding box center [68, 19] width 88 height 12
paste input "**********"
type input "**********"
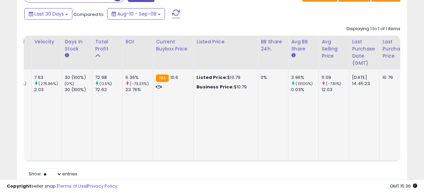
scroll to position [0, 1295]
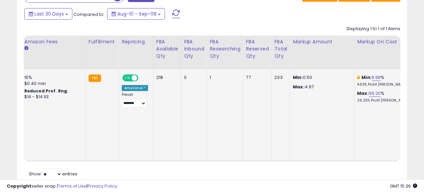
drag, startPoint x: 178, startPoint y: 97, endPoint x: 384, endPoint y: 90, distance: 206.1
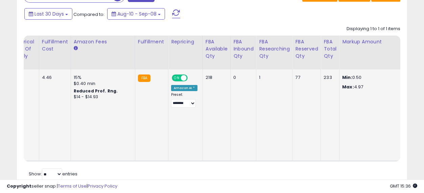
scroll to position [0, 0]
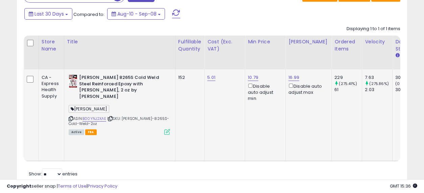
drag, startPoint x: 316, startPoint y: 110, endPoint x: 36, endPoint y: 109, distance: 280.1
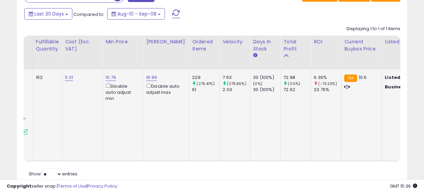
drag, startPoint x: 185, startPoint y: 111, endPoint x: 234, endPoint y: 114, distance: 48.9
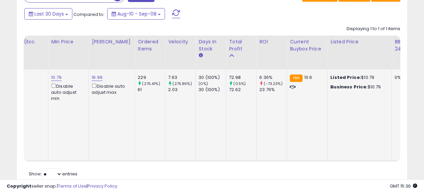
drag, startPoint x: 233, startPoint y: 114, endPoint x: 280, endPoint y: 117, distance: 47.1
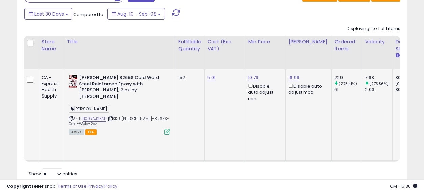
drag, startPoint x: 336, startPoint y: 106, endPoint x: 173, endPoint y: 107, distance: 163.4
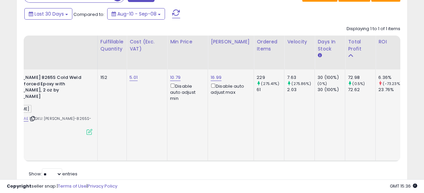
drag, startPoint x: 197, startPoint y: 99, endPoint x: 250, endPoint y: 110, distance: 54.2
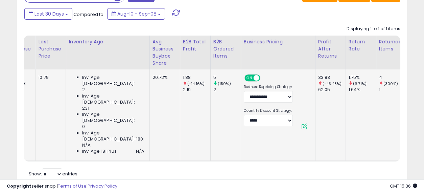
drag, startPoint x: 93, startPoint y: 109, endPoint x: 210, endPoint y: 115, distance: 116.8
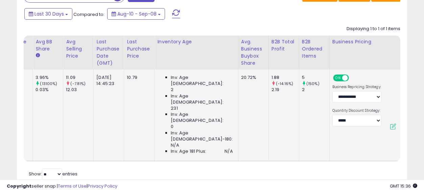
drag, startPoint x: 313, startPoint y: 113, endPoint x: 247, endPoint y: 113, distance: 66.0
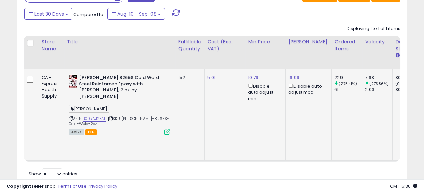
drag, startPoint x: 284, startPoint y: 112, endPoint x: 73, endPoint y: 109, distance: 210.8
click at [99, 116] on link "B00YNJ2XAE" at bounding box center [95, 119] width 24 height 6
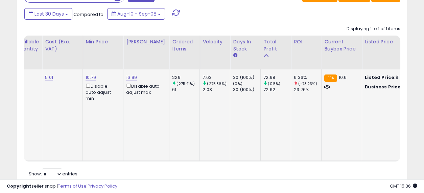
drag, startPoint x: 222, startPoint y: 101, endPoint x: 263, endPoint y: 104, distance: 41.0
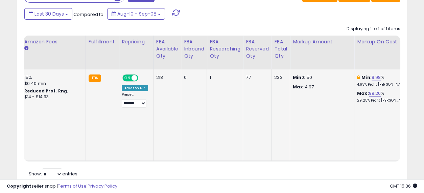
drag, startPoint x: 124, startPoint y: 109, endPoint x: 302, endPoint y: 110, distance: 177.9
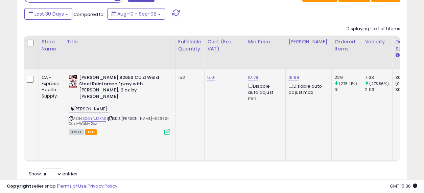
drag, startPoint x: 335, startPoint y: 112, endPoint x: 74, endPoint y: 111, distance: 260.1
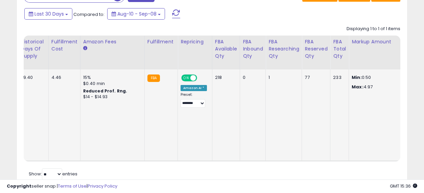
drag, startPoint x: 177, startPoint y: 107, endPoint x: 350, endPoint y: 97, distance: 173.1
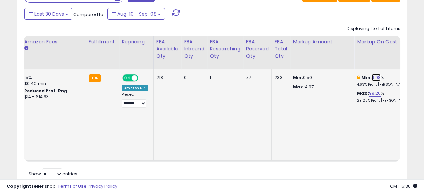
click at [372, 77] on link "9.98" at bounding box center [376, 77] width 9 height 7
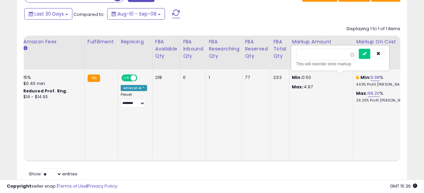
click at [326, 53] on input "****" at bounding box center [326, 55] width 60 height 12
type input "**"
click button "submit" at bounding box center [365, 54] width 12 height 10
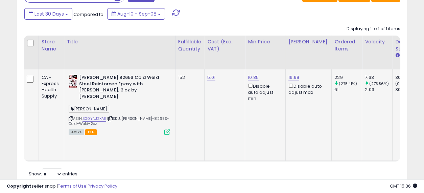
drag, startPoint x: 327, startPoint y: 104, endPoint x: 118, endPoint y: 110, distance: 209.2
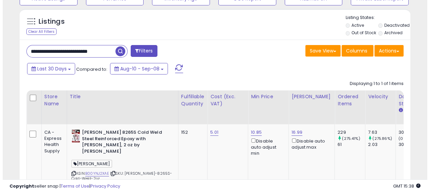
scroll to position [234, 0]
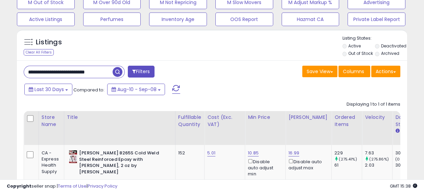
click at [75, 68] on input "**********" at bounding box center [68, 72] width 89 height 12
paste input "text"
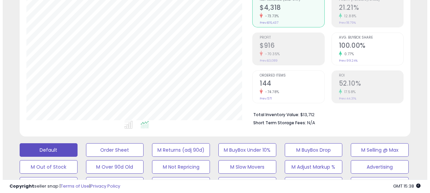
scroll to position [75, 0]
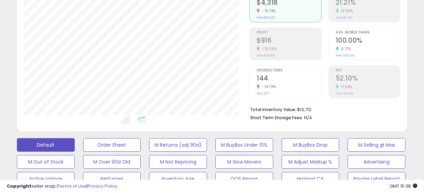
click at [265, 87] on small "-74.78%" at bounding box center [268, 86] width 17 height 5
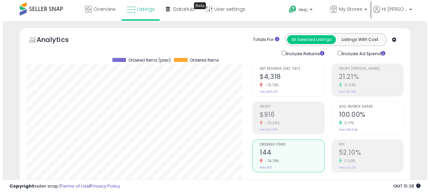
scroll to position [0, 0]
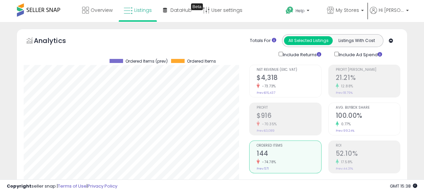
click at [273, 81] on h2 "$4,318" at bounding box center [289, 78] width 64 height 9
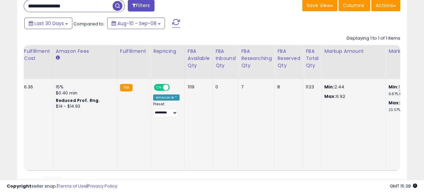
scroll to position [0, 1295]
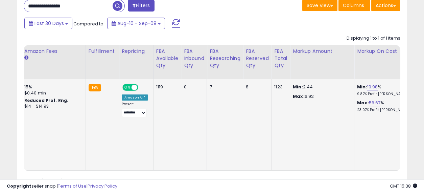
drag, startPoint x: 165, startPoint y: 112, endPoint x: 346, endPoint y: 114, distance: 181.0
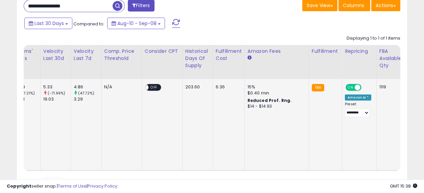
drag, startPoint x: 321, startPoint y: 130, endPoint x: 254, endPoint y: 129, distance: 67.3
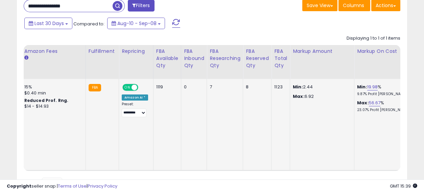
drag, startPoint x: 212, startPoint y: 120, endPoint x: 351, endPoint y: 128, distance: 138.9
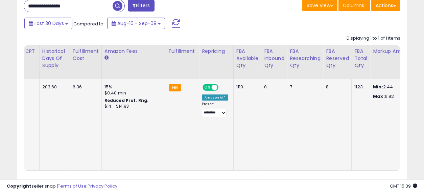
drag, startPoint x: 339, startPoint y: 122, endPoint x: 299, endPoint y: 122, distance: 39.2
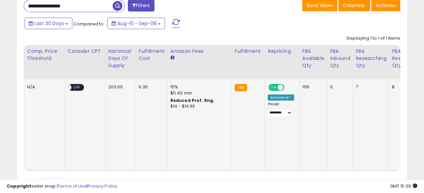
drag, startPoint x: 336, startPoint y: 121, endPoint x: 265, endPoint y: 123, distance: 70.4
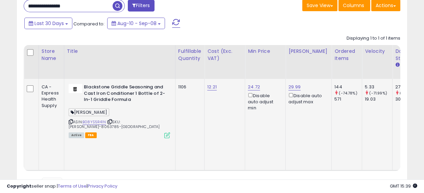
drag, startPoint x: 346, startPoint y: 122, endPoint x: 151, endPoint y: 120, distance: 195.9
click at [93, 121] on link "B08YS5R41N" at bounding box center [94, 122] width 23 height 6
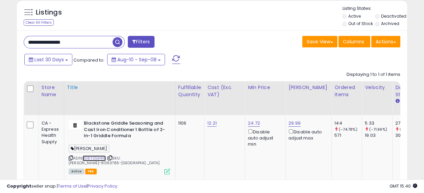
scroll to position [263, 0]
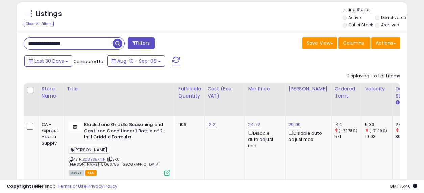
click at [86, 42] on input "**********" at bounding box center [68, 44] width 89 height 12
paste input "**********"
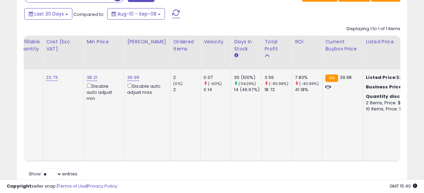
scroll to position [0, 191]
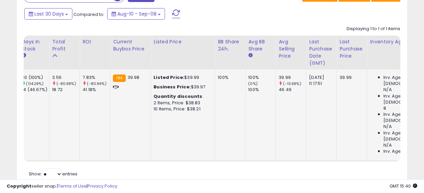
drag, startPoint x: 185, startPoint y: 109, endPoint x: 241, endPoint y: 111, distance: 55.9
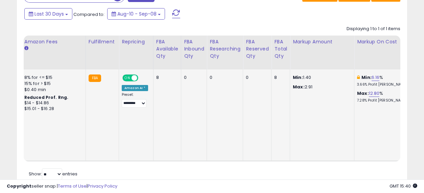
drag, startPoint x: 186, startPoint y: 107, endPoint x: 368, endPoint y: 114, distance: 181.5
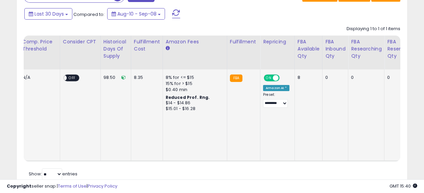
drag, startPoint x: 319, startPoint y: 114, endPoint x: 257, endPoint y: 108, distance: 61.5
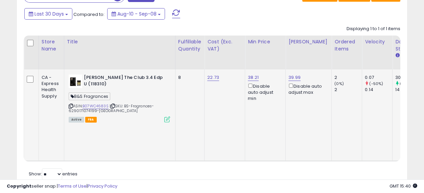
drag, startPoint x: 328, startPoint y: 109, endPoint x: 122, endPoint y: 111, distance: 206.0
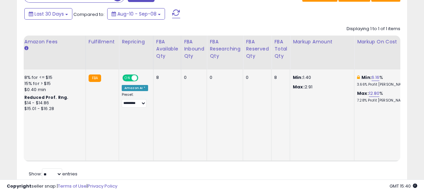
drag, startPoint x: 202, startPoint y: 115, endPoint x: 358, endPoint y: 117, distance: 156.3
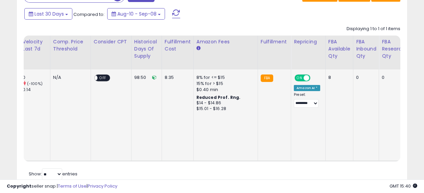
drag, startPoint x: 316, startPoint y: 117, endPoint x: 227, endPoint y: 117, distance: 88.6
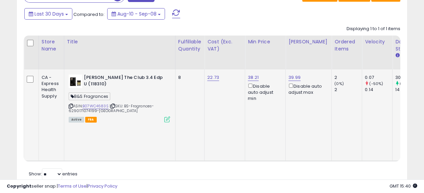
drag, startPoint x: 356, startPoint y: 113, endPoint x: 143, endPoint y: 115, distance: 213.1
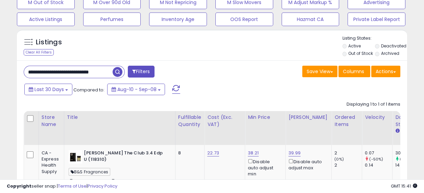
click at [86, 68] on input "**********" at bounding box center [68, 72] width 89 height 12
paste input "text"
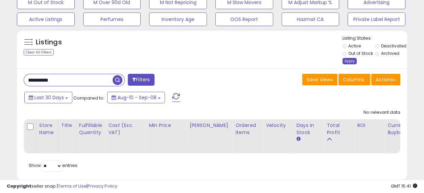
click at [351, 60] on div "Apply" at bounding box center [350, 61] width 14 height 6
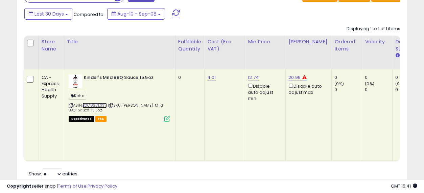
click at [94, 104] on link "B0C82DLSS7" at bounding box center [95, 106] width 24 height 6
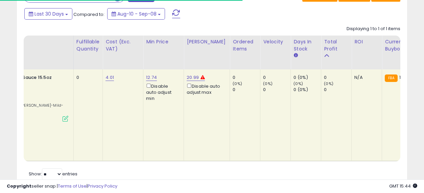
scroll to position [0, 124]
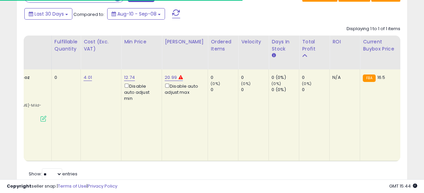
drag, startPoint x: 200, startPoint y: 102, endPoint x: 236, endPoint y: 106, distance: 36.8
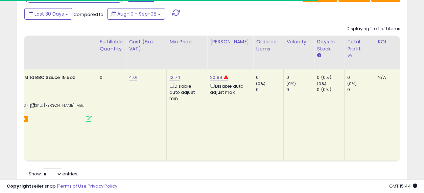
scroll to position [0, 0]
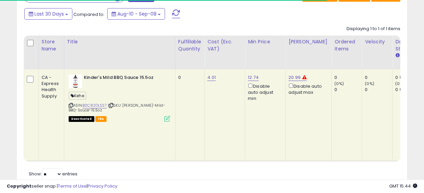
drag, startPoint x: 305, startPoint y: 110, endPoint x: 201, endPoint y: 107, distance: 104.6
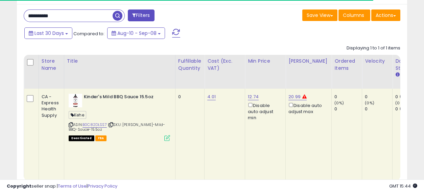
scroll to position [272, 0]
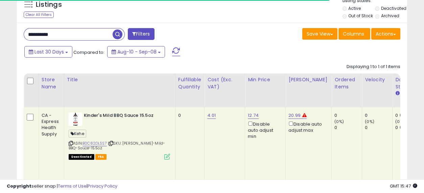
click at [85, 37] on input "**********" at bounding box center [68, 34] width 89 height 12
paste input "text"
type input "**********"
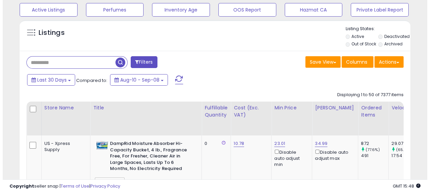
scroll to position [338145, 338058]
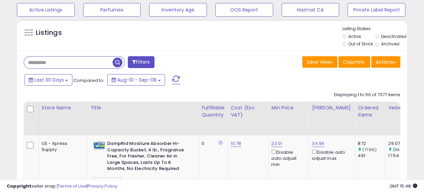
click at [59, 61] on input "text" at bounding box center [68, 62] width 89 height 12
paste input "**********"
type input "**********"
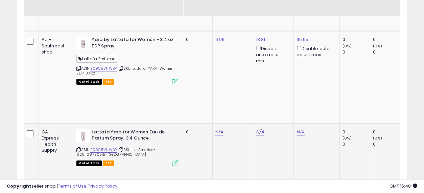
scroll to position [442, 0]
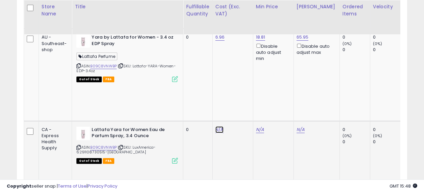
click at [220, 126] on link "N/A" at bounding box center [219, 129] width 8 height 7
click at [199, 60] on input "number" at bounding box center [199, 62] width 60 height 12
type input "****"
click button "submit" at bounding box center [238, 61] width 12 height 10
click at [105, 144] on link "B09C8VNWBP" at bounding box center [103, 147] width 26 height 6
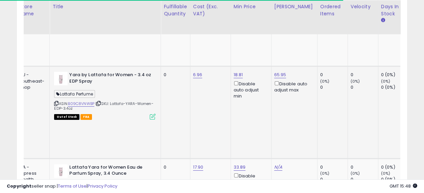
scroll to position [0, 54]
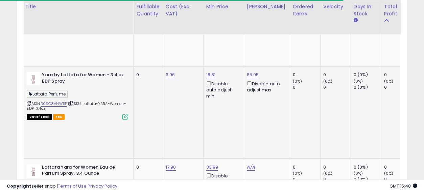
drag, startPoint x: 201, startPoint y: 82, endPoint x: 246, endPoint y: 90, distance: 45.6
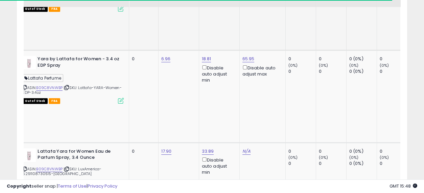
scroll to position [442, 0]
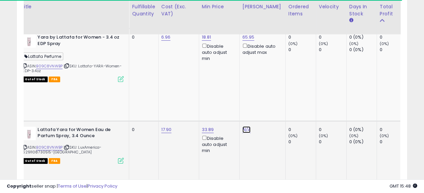
click at [244, 126] on link "N/A" at bounding box center [247, 129] width 8 height 7
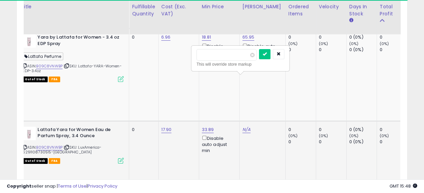
click at [225, 54] on input "number" at bounding box center [227, 55] width 60 height 12
type input "*****"
click button "submit" at bounding box center [265, 54] width 12 height 10
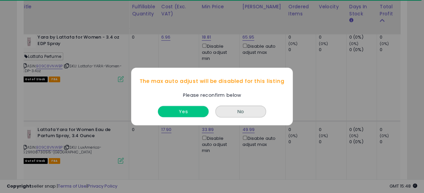
click at [196, 111] on button "Yes" at bounding box center [183, 111] width 51 height 11
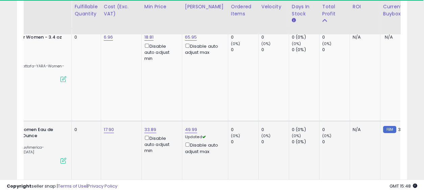
scroll to position [0, 143]
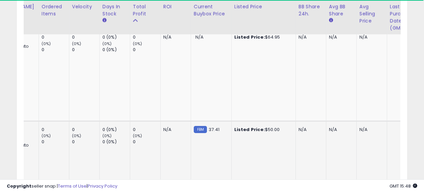
drag, startPoint x: 154, startPoint y: 106, endPoint x: 218, endPoint y: 107, distance: 63.6
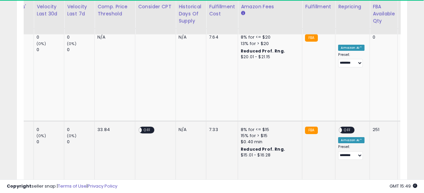
drag, startPoint x: 152, startPoint y: 102, endPoint x: 247, endPoint y: 108, distance: 95.3
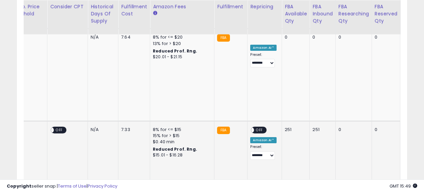
click at [254, 127] on span "OFF" at bounding box center [259, 130] width 11 height 6
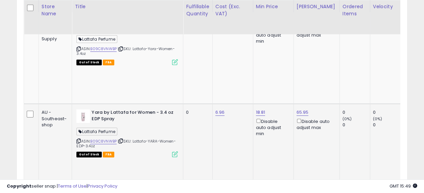
drag, startPoint x: 320, startPoint y: 79, endPoint x: 116, endPoint y: 98, distance: 204.5
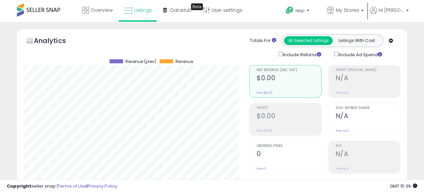
select select "**"
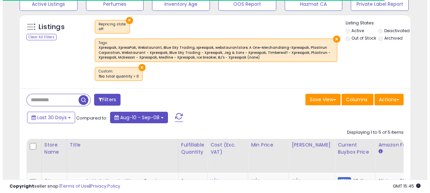
scroll to position [251, 0]
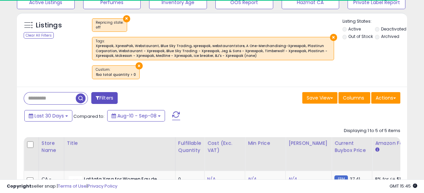
click at [79, 94] on span "button" at bounding box center [81, 98] width 10 height 10
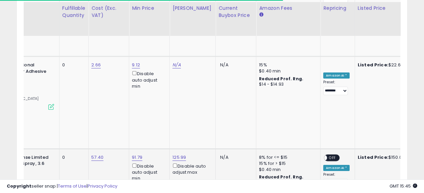
scroll to position [0, 142]
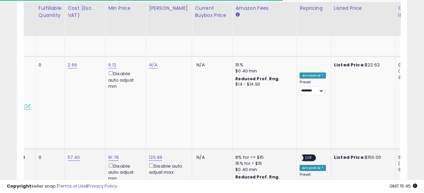
drag, startPoint x: 214, startPoint y: 108, endPoint x: 264, endPoint y: 116, distance: 50.7
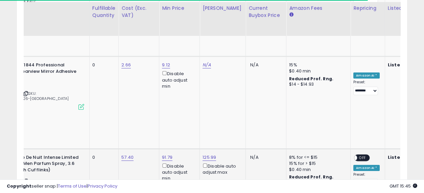
scroll to position [0, 0]
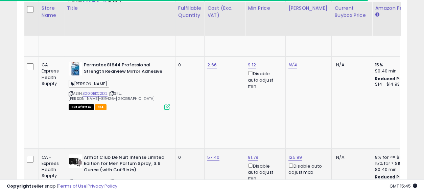
drag, startPoint x: 192, startPoint y: 107, endPoint x: 104, endPoint y: 109, distance: 87.6
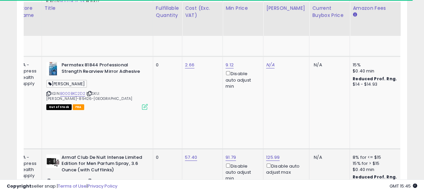
scroll to position [0, 80]
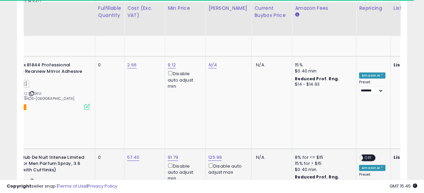
drag, startPoint x: 177, startPoint y: 108, endPoint x: 234, endPoint y: 115, distance: 58.3
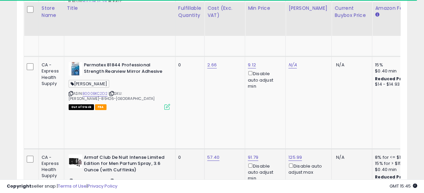
drag, startPoint x: 277, startPoint y: 113, endPoint x: 118, endPoint y: 114, distance: 158.3
click at [93, 178] on link "B0CZM4VQJ5" at bounding box center [95, 181] width 25 height 6
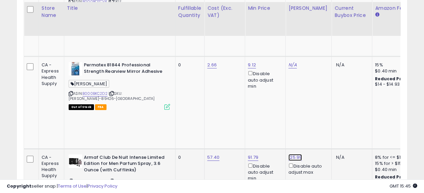
click at [296, 154] on link "125.99" at bounding box center [296, 157] width 14 height 7
click at [257, 54] on input "******" at bounding box center [275, 57] width 60 height 12
click at [333, 54] on button "button" at bounding box center [327, 56] width 12 height 10
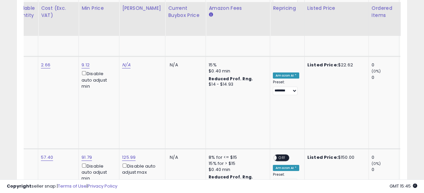
drag, startPoint x: 204, startPoint y: 114, endPoint x: 261, endPoint y: 116, distance: 56.8
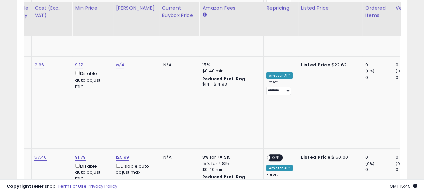
click at [271, 155] on span "OFF" at bounding box center [276, 158] width 11 height 6
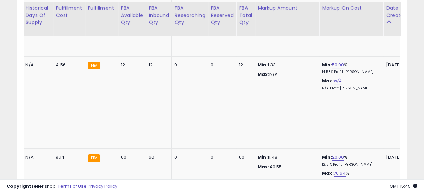
drag, startPoint x: 180, startPoint y: 112, endPoint x: 382, endPoint y: 114, distance: 202.0
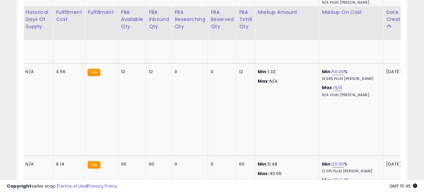
drag, startPoint x: 374, startPoint y: 118, endPoint x: 176, endPoint y: 101, distance: 198.3
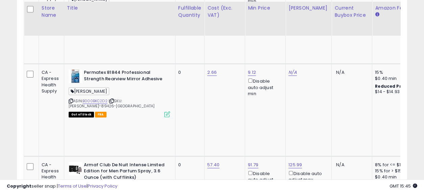
drag, startPoint x: 288, startPoint y: 113, endPoint x: 81, endPoint y: 109, distance: 207.1
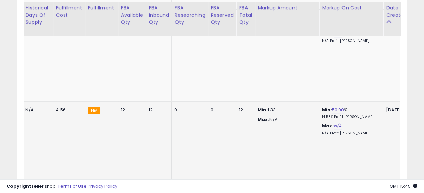
drag, startPoint x: 184, startPoint y: 100, endPoint x: 361, endPoint y: 105, distance: 177.3
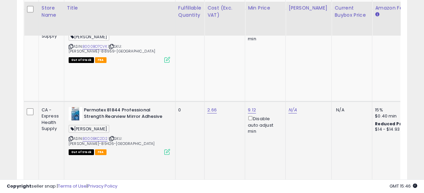
drag, startPoint x: 349, startPoint y: 99, endPoint x: 144, endPoint y: 99, distance: 205.3
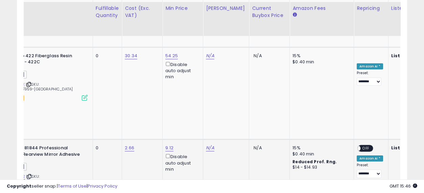
drag, startPoint x: 204, startPoint y: 119, endPoint x: 248, endPoint y: 124, distance: 44.3
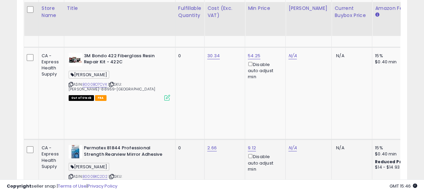
drag, startPoint x: 243, startPoint y: 127, endPoint x: 129, endPoint y: 125, distance: 114.0
click at [94, 174] on link "B000BKC2D2" at bounding box center [95, 177] width 25 height 6
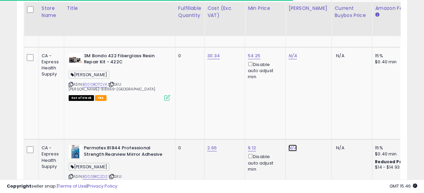
click at [290, 144] on link "N/A" at bounding box center [293, 147] width 8 height 7
click at [250, 70] on input "number" at bounding box center [272, 73] width 60 height 12
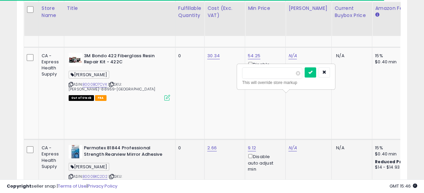
type input "*****"
click button "submit" at bounding box center [311, 72] width 12 height 10
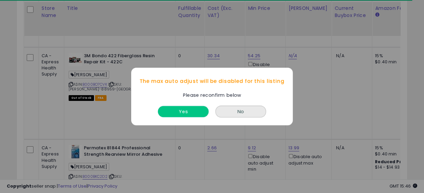
click at [193, 112] on button "Yes" at bounding box center [183, 111] width 51 height 11
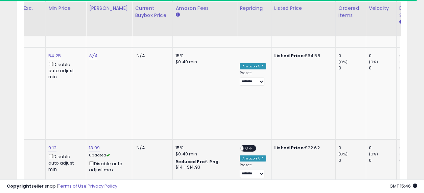
drag, startPoint x: 233, startPoint y: 128, endPoint x: 268, endPoint y: 130, distance: 34.9
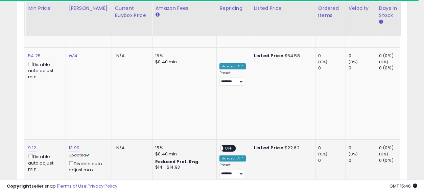
click at [224, 145] on span "OFF" at bounding box center [229, 148] width 11 height 6
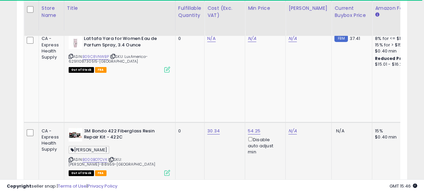
drag, startPoint x: 282, startPoint y: 128, endPoint x: 196, endPoint y: 128, distance: 86.3
click at [93, 157] on link "B000BO7CVK" at bounding box center [95, 160] width 25 height 6
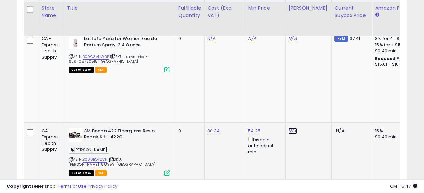
click at [290, 128] on link "N/A" at bounding box center [293, 131] width 8 height 7
click at [269, 80] on input "number" at bounding box center [272, 82] width 60 height 12
type input "*****"
click button "submit" at bounding box center [311, 81] width 12 height 10
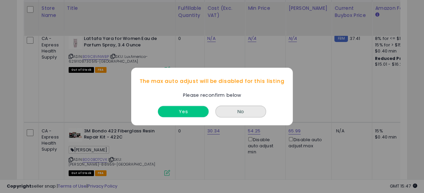
click at [195, 113] on button "Yes" at bounding box center [183, 111] width 51 height 11
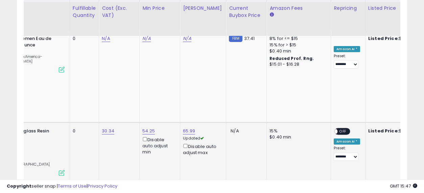
scroll to position [0, 145]
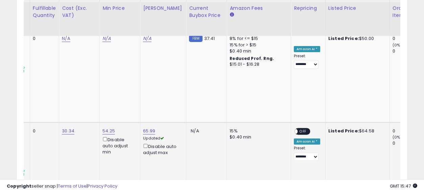
drag, startPoint x: 183, startPoint y: 124, endPoint x: 249, endPoint y: 136, distance: 67.4
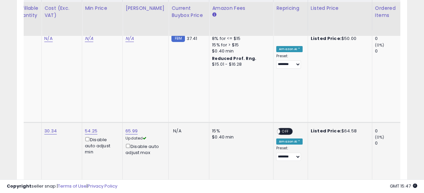
click at [280, 128] on span "OFF" at bounding box center [285, 131] width 11 height 6
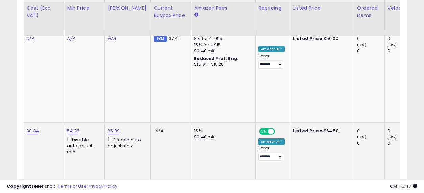
scroll to position [0, 502]
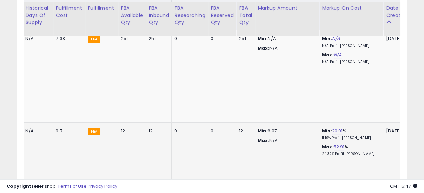
drag, startPoint x: 226, startPoint y: 127, endPoint x: 394, endPoint y: 127, distance: 168.8
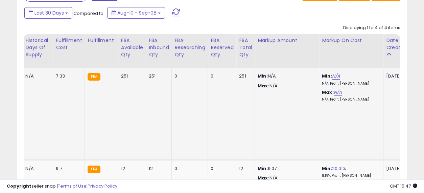
drag, startPoint x: 383, startPoint y: 109, endPoint x: 294, endPoint y: 114, distance: 88.8
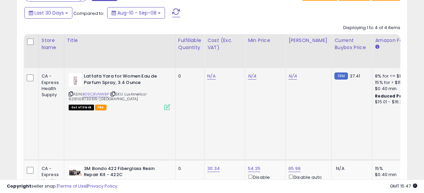
drag, startPoint x: 359, startPoint y: 108, endPoint x: 223, endPoint y: 113, distance: 136.1
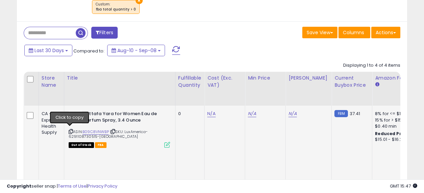
click at [70, 130] on icon at bounding box center [71, 132] width 4 height 4
click at [81, 29] on span "button" at bounding box center [81, 33] width 10 height 10
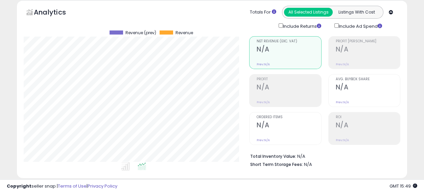
scroll to position [0, 0]
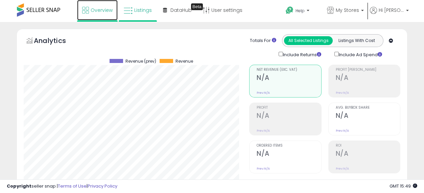
click at [107, 9] on span "Overview" at bounding box center [102, 10] width 22 height 7
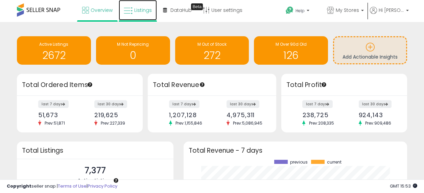
click at [140, 6] on link "Listings" at bounding box center [138, 10] width 38 height 20
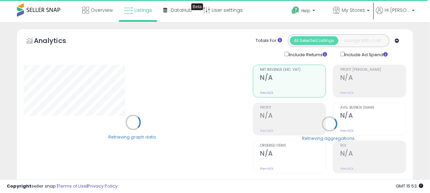
select select "**"
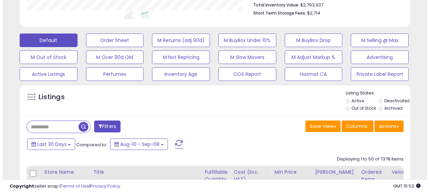
scroll to position [188, 0]
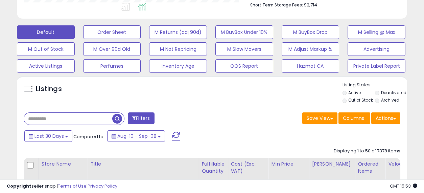
click at [61, 120] on input "text" at bounding box center [68, 119] width 88 height 12
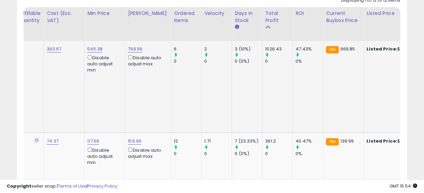
scroll to position [0, 0]
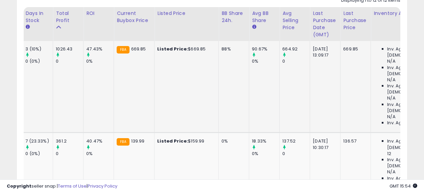
drag, startPoint x: 193, startPoint y: 85, endPoint x: 241, endPoint y: 89, distance: 47.6
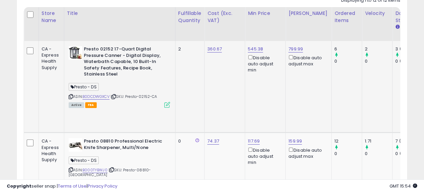
drag, startPoint x: 266, startPoint y: 84, endPoint x: 101, endPoint y: 76, distance: 164.9
click at [115, 95] on icon at bounding box center [114, 97] width 4 height 4
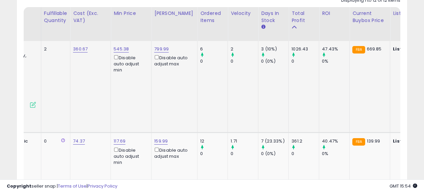
drag, startPoint x: 184, startPoint y: 83, endPoint x: 237, endPoint y: 92, distance: 54.3
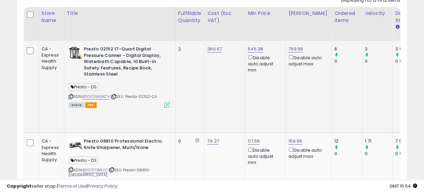
drag, startPoint x: 282, startPoint y: 86, endPoint x: 164, endPoint y: 85, distance: 118.4
click at [116, 95] on icon at bounding box center [114, 97] width 4 height 4
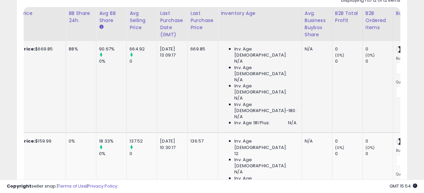
drag, startPoint x: 159, startPoint y: 77, endPoint x: 275, endPoint y: 86, distance: 116.7
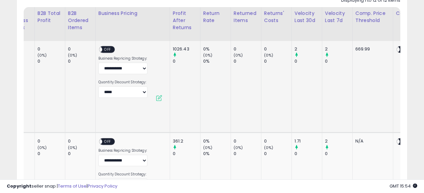
drag, startPoint x: 176, startPoint y: 82, endPoint x: 235, endPoint y: 89, distance: 59.3
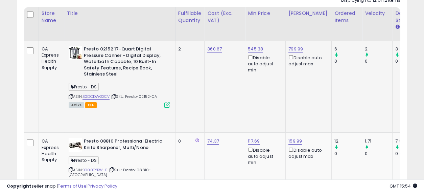
drag, startPoint x: 310, startPoint y: 90, endPoint x: 86, endPoint y: 82, distance: 224.4
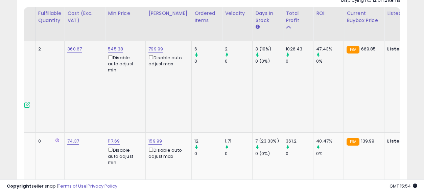
drag, startPoint x: 200, startPoint y: 83, endPoint x: 268, endPoint y: 85, distance: 67.4
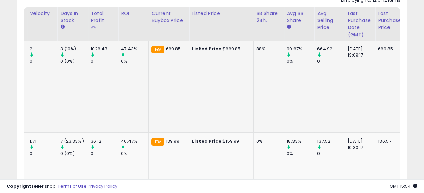
drag, startPoint x: 218, startPoint y: 85, endPoint x: 276, endPoint y: 91, distance: 58.5
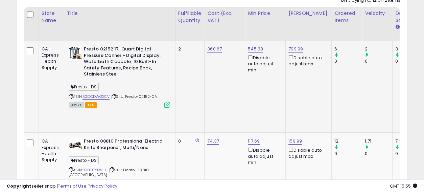
drag, startPoint x: 190, startPoint y: 86, endPoint x: 99, endPoint y: 85, distance: 90.3
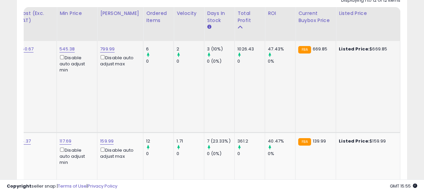
drag, startPoint x: 197, startPoint y: 79, endPoint x: 255, endPoint y: 85, distance: 58.8
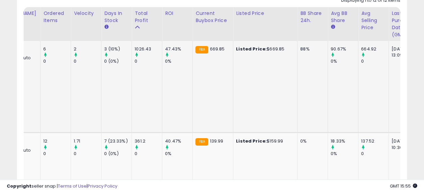
drag, startPoint x: 190, startPoint y: 84, endPoint x: 242, endPoint y: 89, distance: 51.6
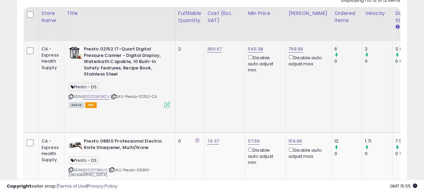
drag, startPoint x: 306, startPoint y: 89, endPoint x: 155, endPoint y: 89, distance: 150.9
click at [93, 94] on link "B0DCDWGXCV" at bounding box center [96, 97] width 27 height 6
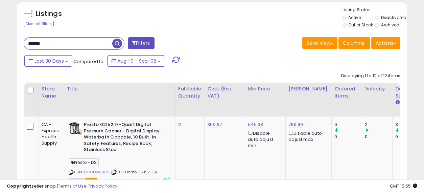
click at [82, 40] on input "******" at bounding box center [68, 44] width 88 height 12
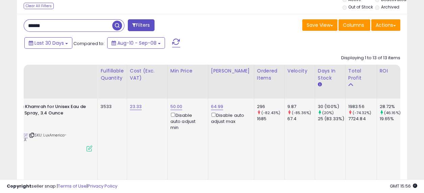
drag, startPoint x: 212, startPoint y: 143, endPoint x: 271, endPoint y: 144, distance: 59.2
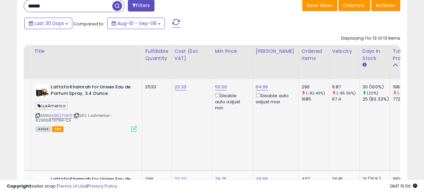
drag, startPoint x: 256, startPoint y: 114, endPoint x: 214, endPoint y: 114, distance: 41.9
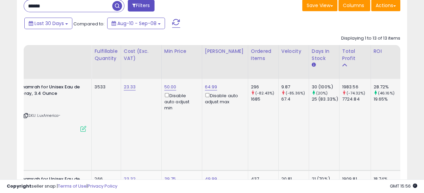
drag, startPoint x: 248, startPoint y: 121, endPoint x: 302, endPoint y: 122, distance: 53.5
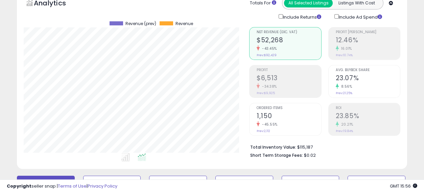
click at [303, 116] on h2 "1,150" at bounding box center [289, 116] width 64 height 9
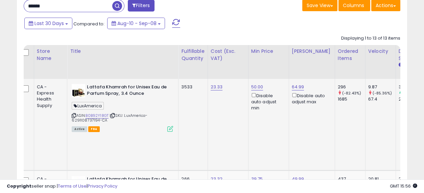
drag, startPoint x: 195, startPoint y: 122, endPoint x: 143, endPoint y: 121, distance: 51.8
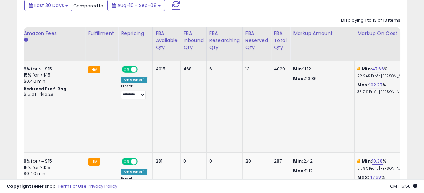
drag, startPoint x: 165, startPoint y: 96, endPoint x: 357, endPoint y: 99, distance: 191.8
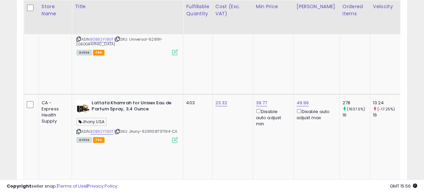
drag, startPoint x: 310, startPoint y: 139, endPoint x: 126, endPoint y: 133, distance: 184.8
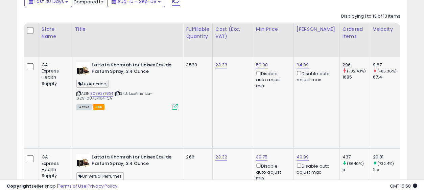
scroll to position [338, 0]
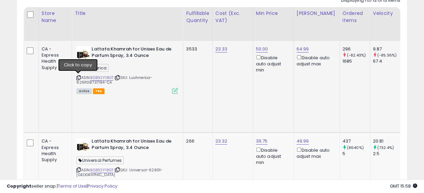
click at [78, 76] on icon at bounding box center [78, 78] width 4 height 4
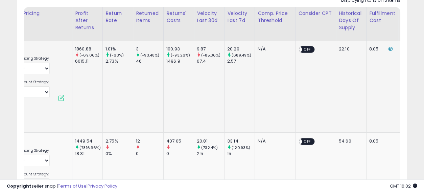
scroll to position [0, 1305]
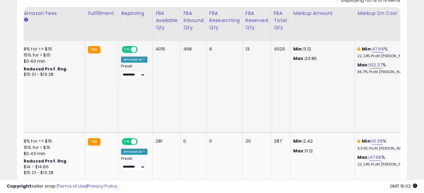
drag, startPoint x: 182, startPoint y: 76, endPoint x: 350, endPoint y: 86, distance: 168.1
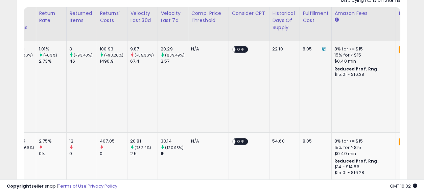
scroll to position [0, 0]
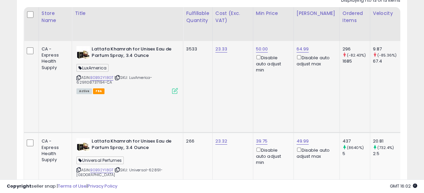
drag, startPoint x: 263, startPoint y: 71, endPoint x: 92, endPoint y: 14, distance: 180.4
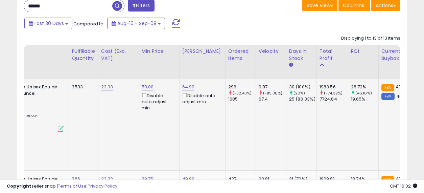
scroll to position [0, 234]
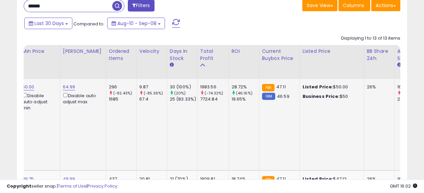
drag, startPoint x: 197, startPoint y: 111, endPoint x: 275, endPoint y: 111, distance: 77.8
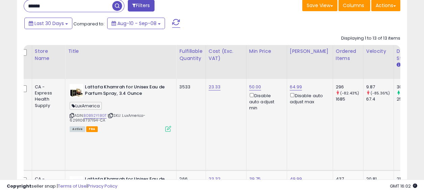
scroll to position [0, 0]
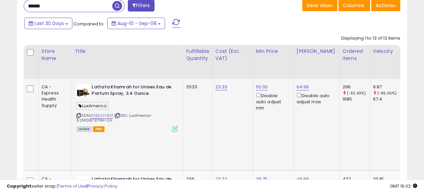
drag, startPoint x: 322, startPoint y: 116, endPoint x: 113, endPoint y: 113, distance: 209.8
click at [102, 113] on link "B0B92Y18GT" at bounding box center [101, 116] width 23 height 6
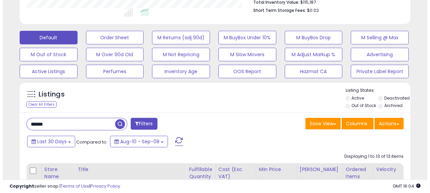
scroll to position [188, 0]
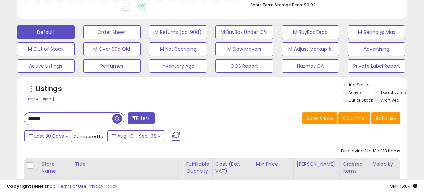
click at [64, 117] on input "******" at bounding box center [68, 119] width 88 height 12
paste input "text"
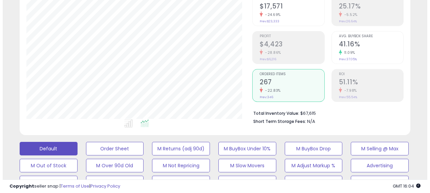
scroll to position [38, 0]
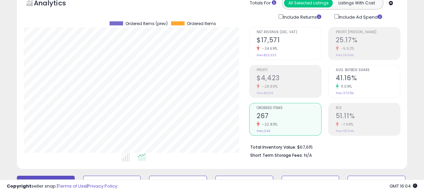
click at [368, 84] on div "11.09%" at bounding box center [368, 86] width 64 height 6
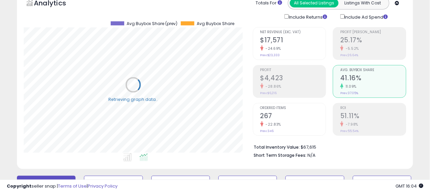
scroll to position [338145, 338058]
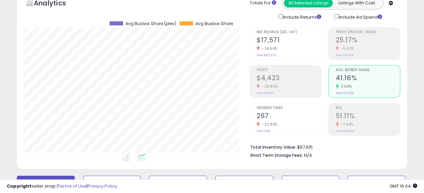
click at [283, 45] on div "-24.69%" at bounding box center [289, 48] width 64 height 6
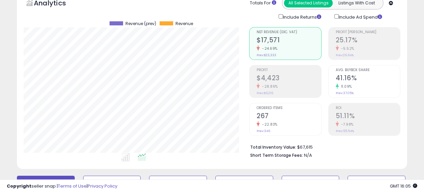
click at [298, 119] on h2 "267" at bounding box center [289, 116] width 64 height 9
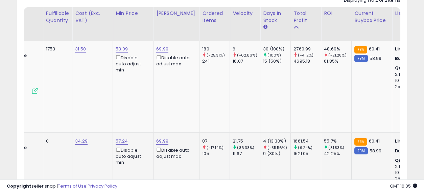
scroll to position [0, 437]
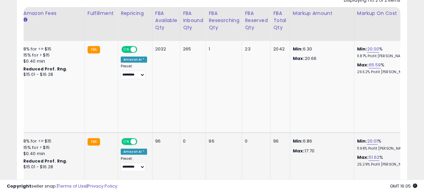
drag, startPoint x: 176, startPoint y: 127, endPoint x: 381, endPoint y: 131, distance: 204.4
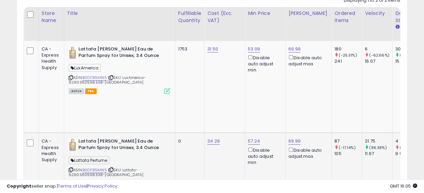
drag, startPoint x: 333, startPoint y: 134, endPoint x: 153, endPoint y: 133, distance: 180.6
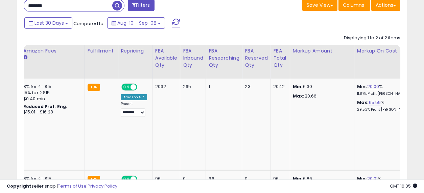
drag, startPoint x: 183, startPoint y: 107, endPoint x: 413, endPoint y: 119, distance: 230.7
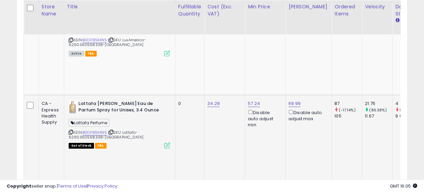
drag, startPoint x: 309, startPoint y: 112, endPoint x: 46, endPoint y: 92, distance: 263.0
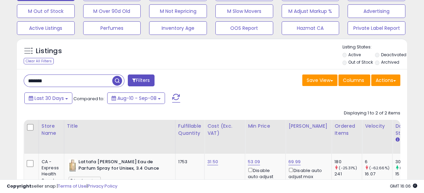
click at [68, 79] on input "******" at bounding box center [68, 81] width 88 height 12
click at [68, 78] on input "******" at bounding box center [68, 81] width 88 height 12
paste input "*"
type input "*******"
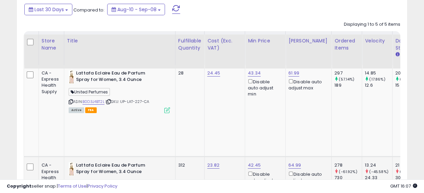
scroll to position [312, 0]
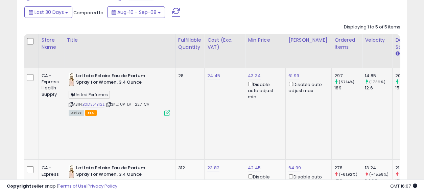
drag, startPoint x: 154, startPoint y: 105, endPoint x: 76, endPoint y: 75, distance: 83.3
click at [76, 75] on div "Lattafa Eclaire Eau de Parfum Spray for Women, 3.4 Ounce United Perfumes ASIN: …" at bounding box center [118, 94] width 103 height 42
click at [138, 85] on b "Lattafa Eclaire Eau de Parfum Spray for Women, 3.4 Ounce" at bounding box center [117, 80] width 82 height 14
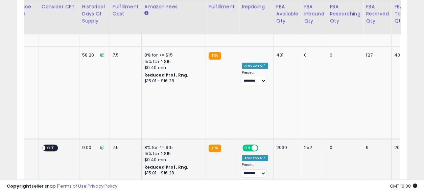
scroll to position [0, 1296]
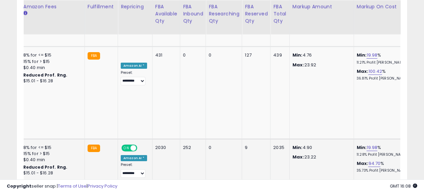
drag, startPoint x: 197, startPoint y: 115, endPoint x: 387, endPoint y: 126, distance: 190.8
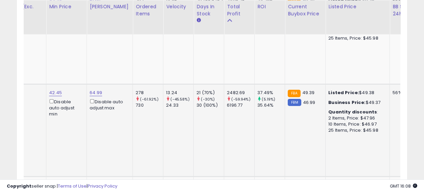
scroll to position [0, 0]
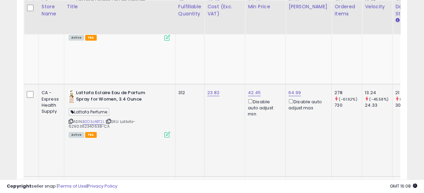
drag, startPoint x: 328, startPoint y: 117, endPoint x: 120, endPoint y: 99, distance: 209.1
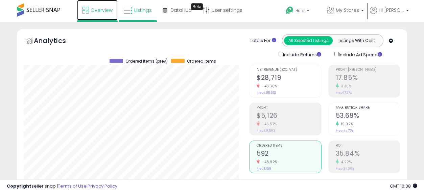
click at [96, 12] on span "Overview" at bounding box center [102, 10] width 22 height 7
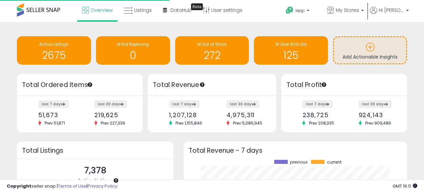
scroll to position [94, 210]
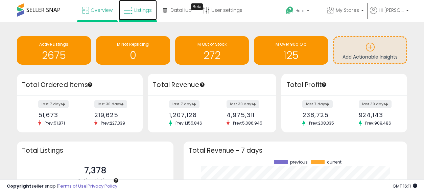
click at [138, 9] on span "Listings" at bounding box center [143, 10] width 18 height 7
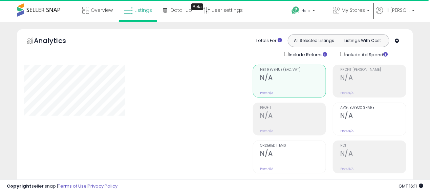
select select "**"
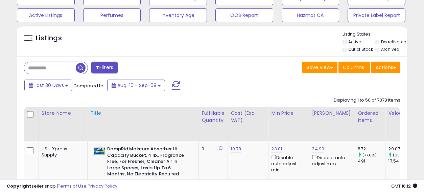
scroll to position [263, 0]
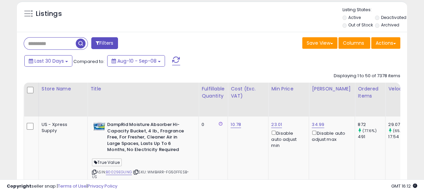
click at [50, 42] on input "text" at bounding box center [50, 44] width 52 height 12
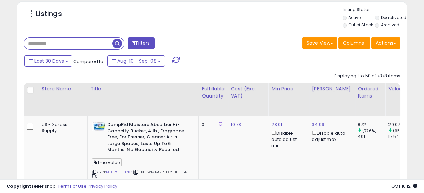
paste input "**********"
type input "**********"
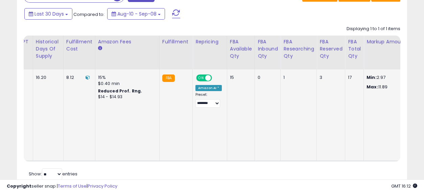
scroll to position [0, 1295]
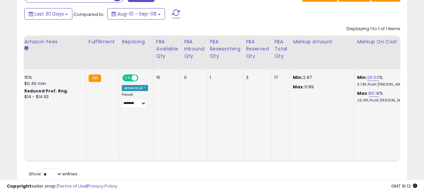
drag, startPoint x: 196, startPoint y: 95, endPoint x: 354, endPoint y: 107, distance: 157.7
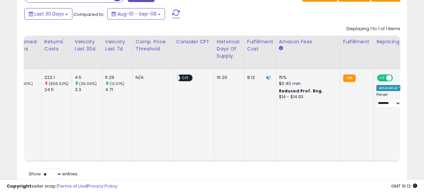
scroll to position [0, 0]
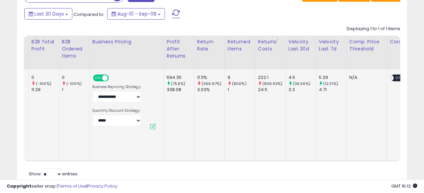
drag, startPoint x: 314, startPoint y: 114, endPoint x: 252, endPoint y: 109, distance: 61.7
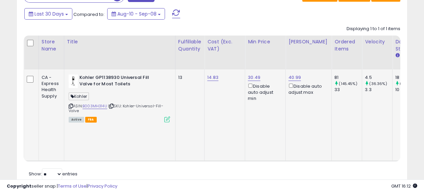
drag, startPoint x: 304, startPoint y: 108, endPoint x: 124, endPoint y: 108, distance: 180.0
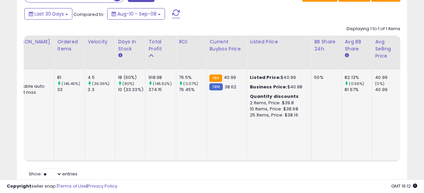
drag, startPoint x: 226, startPoint y: 108, endPoint x: 297, endPoint y: 114, distance: 71.6
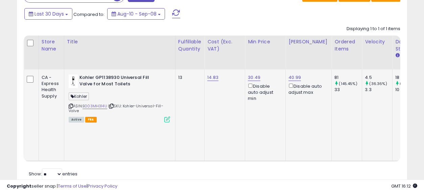
drag, startPoint x: 318, startPoint y: 111, endPoint x: 196, endPoint y: 108, distance: 121.8
click at [296, 77] on link "40.99" at bounding box center [295, 77] width 13 height 7
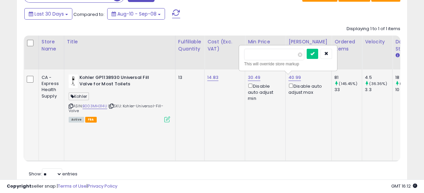
click at [254, 55] on input "*****" at bounding box center [274, 55] width 60 height 12
type input "*****"
click button "submit" at bounding box center [313, 54] width 12 height 10
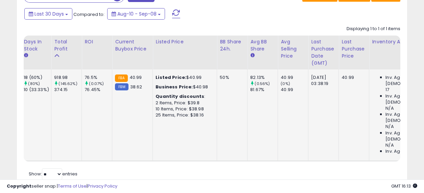
drag, startPoint x: 193, startPoint y: 107, endPoint x: 257, endPoint y: 104, distance: 64.4
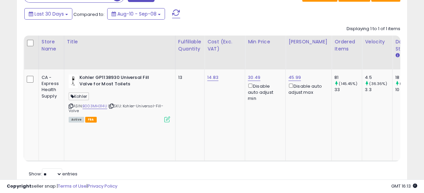
drag, startPoint x: 287, startPoint y: 108, endPoint x: 162, endPoint y: 100, distance: 125.0
